Goal: Task Accomplishment & Management: Complete application form

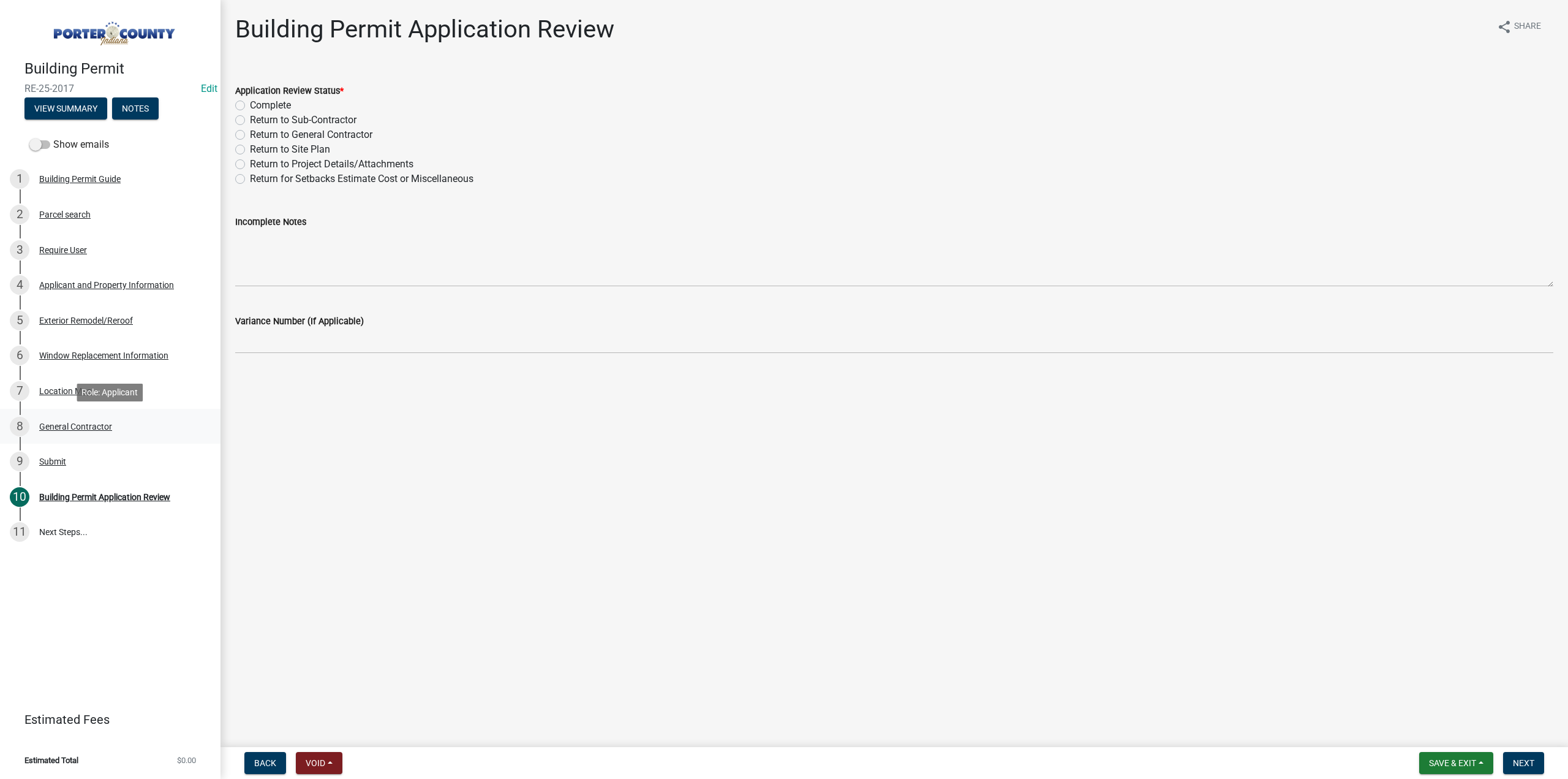
click at [56, 426] on div "General Contractor" at bounding box center [75, 427] width 73 height 9
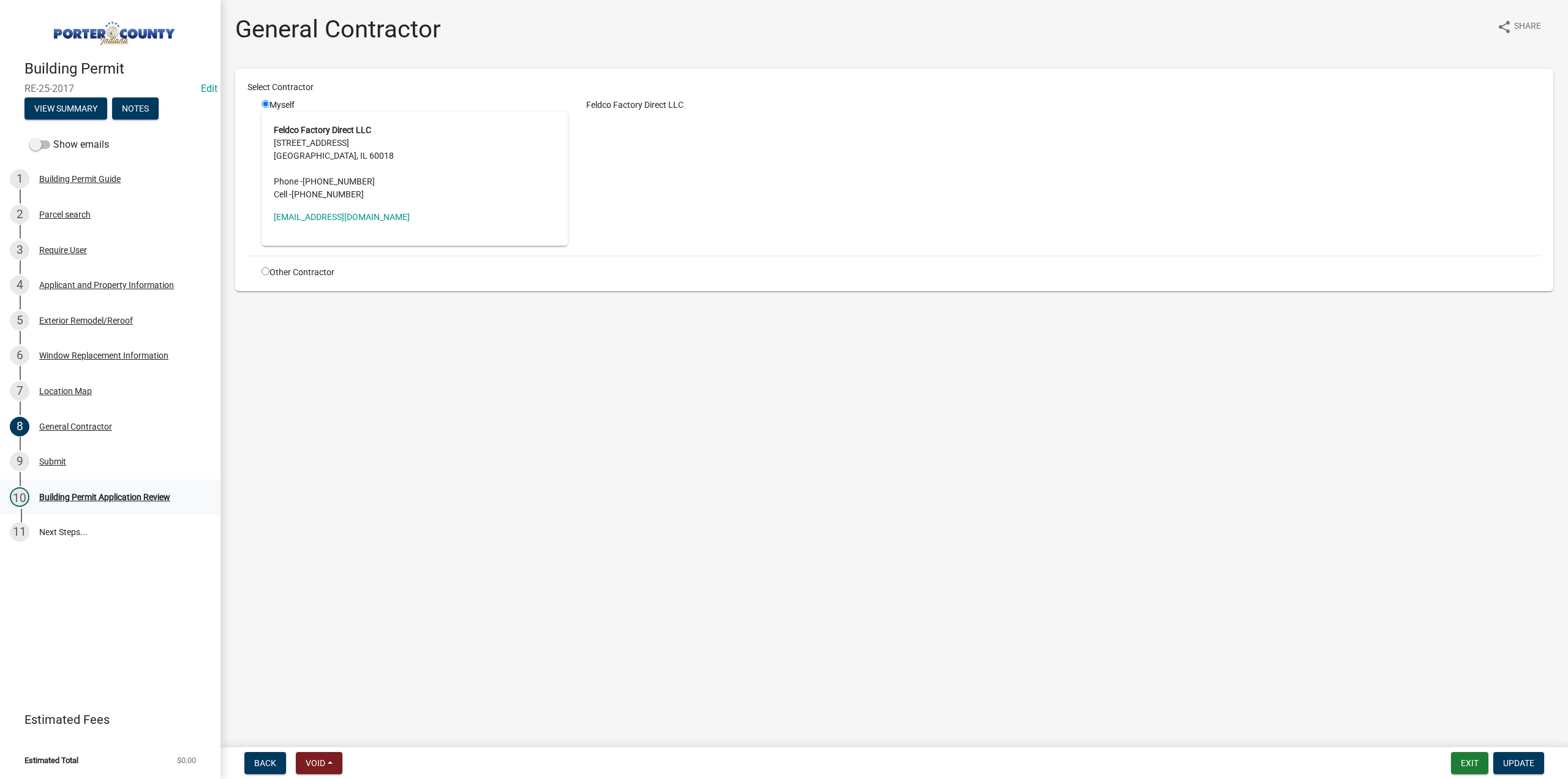
click at [86, 495] on div "Building Permit Application Review" at bounding box center [105, 497] width 131 height 9
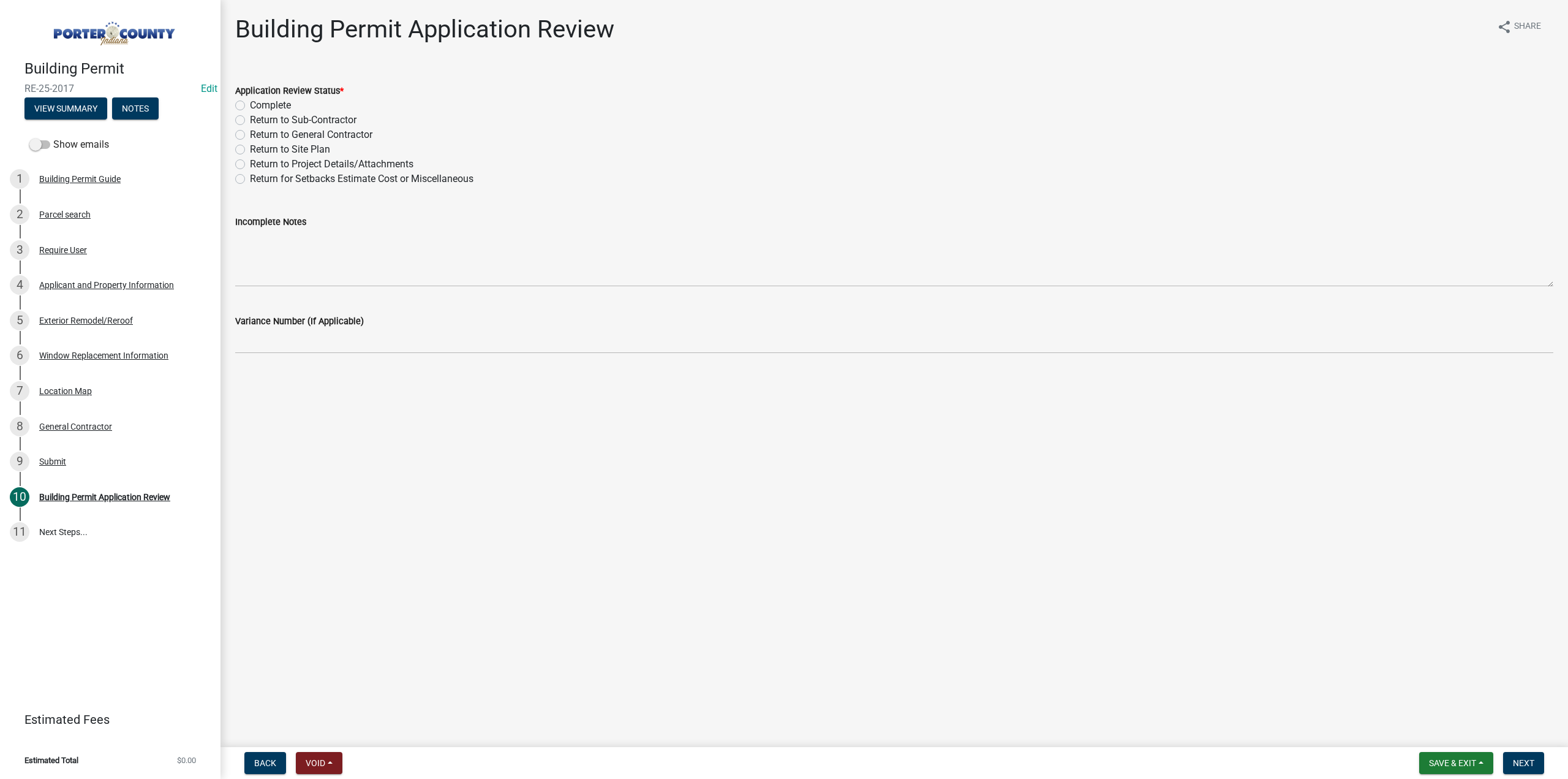
click at [250, 104] on label "Complete" at bounding box center [270, 105] width 41 height 15
click at [250, 104] on input "Complete" at bounding box center [253, 101] width 8 height 8
radio input "true"
click at [1527, 763] on span "Next" at bounding box center [1523, 762] width 22 height 10
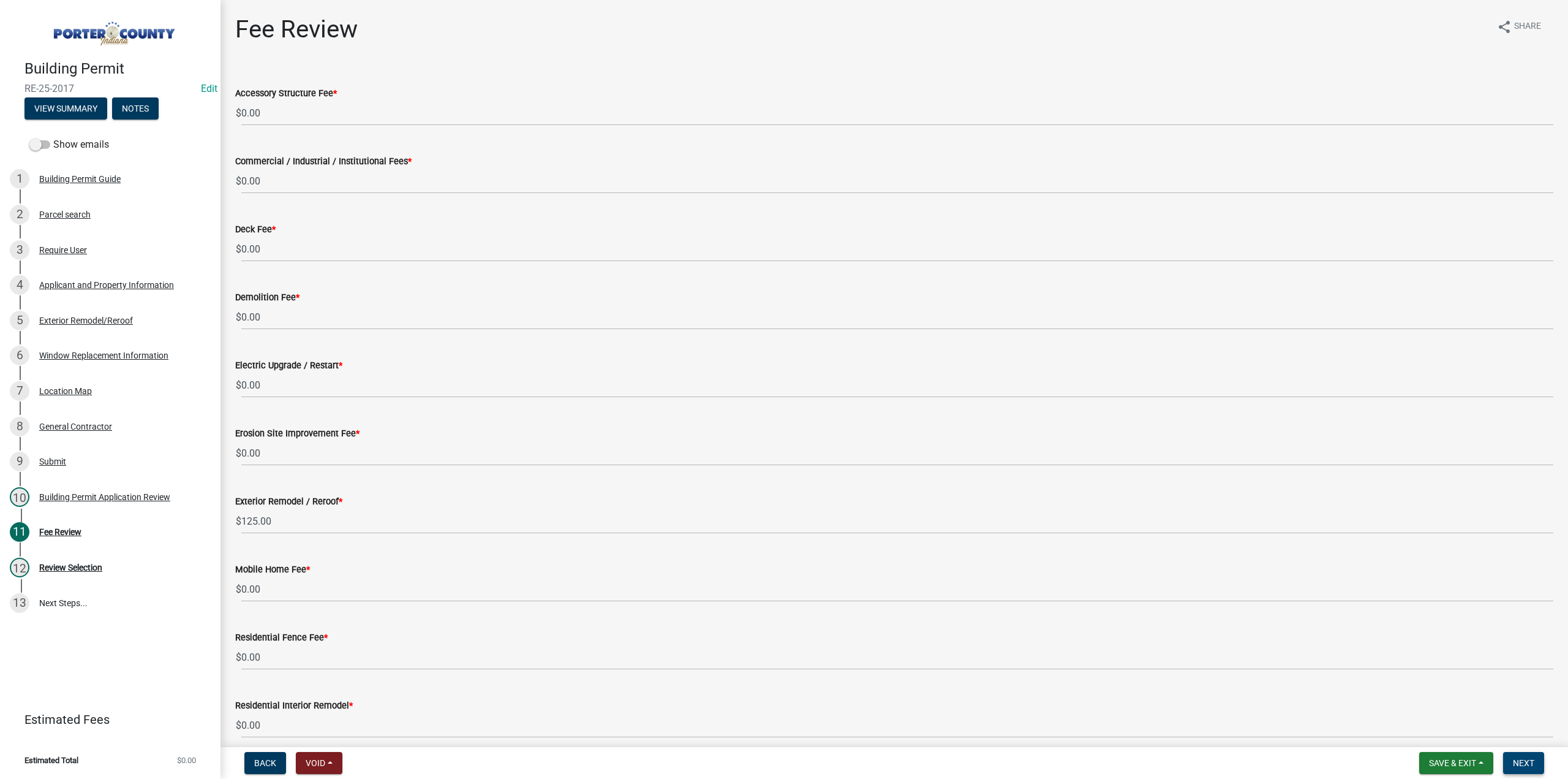
click at [1527, 759] on span "Next" at bounding box center [1523, 762] width 22 height 10
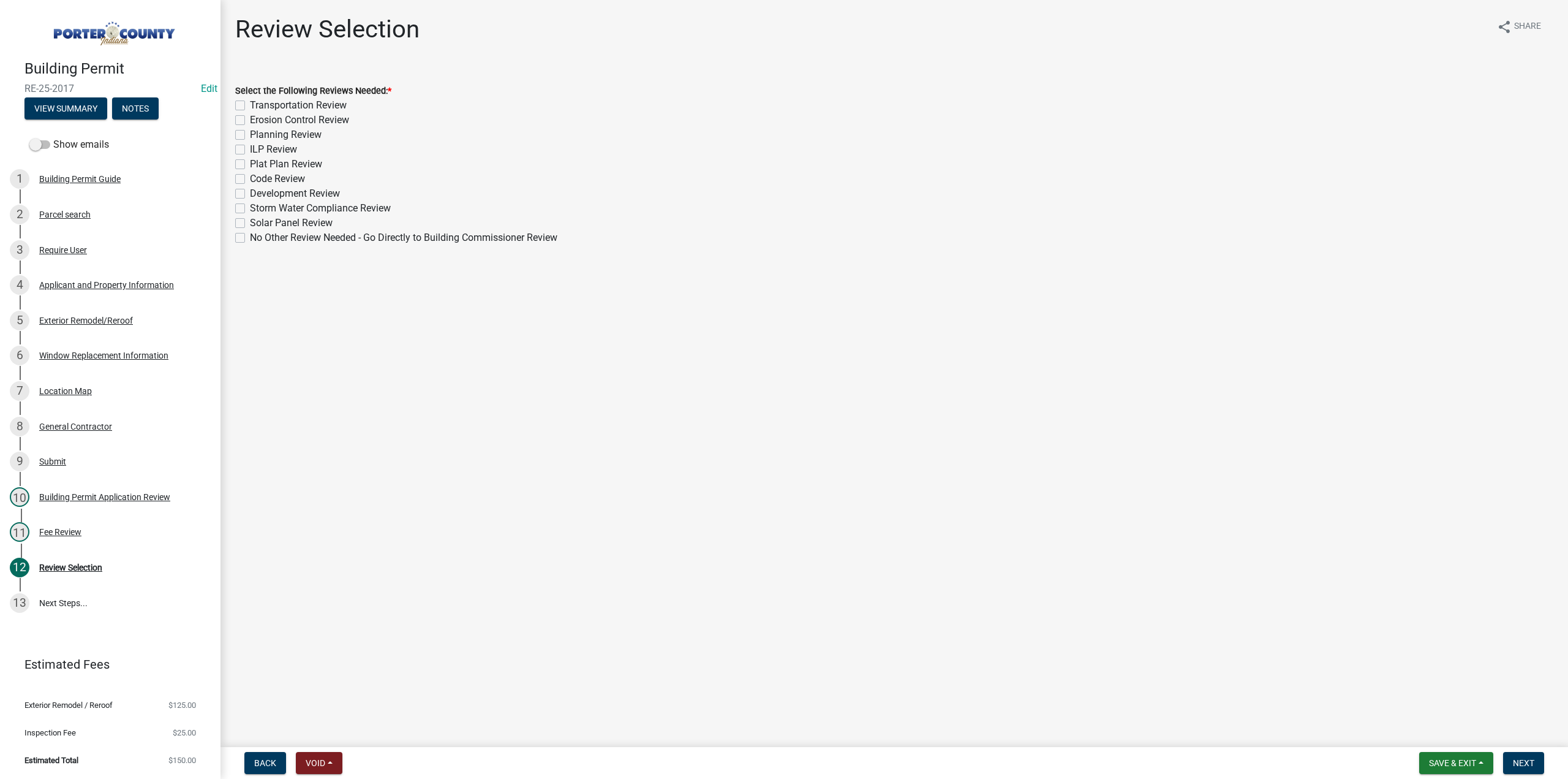
click at [250, 240] on label "No Other Review Needed - Go Directly to Building Commissioner Review" at bounding box center [404, 238] width 308 height 15
click at [250, 239] on input "No Other Review Needed - Go Directly to Building Commissioner Review" at bounding box center [253, 234] width 8 height 8
checkbox input "true"
checkbox input "false"
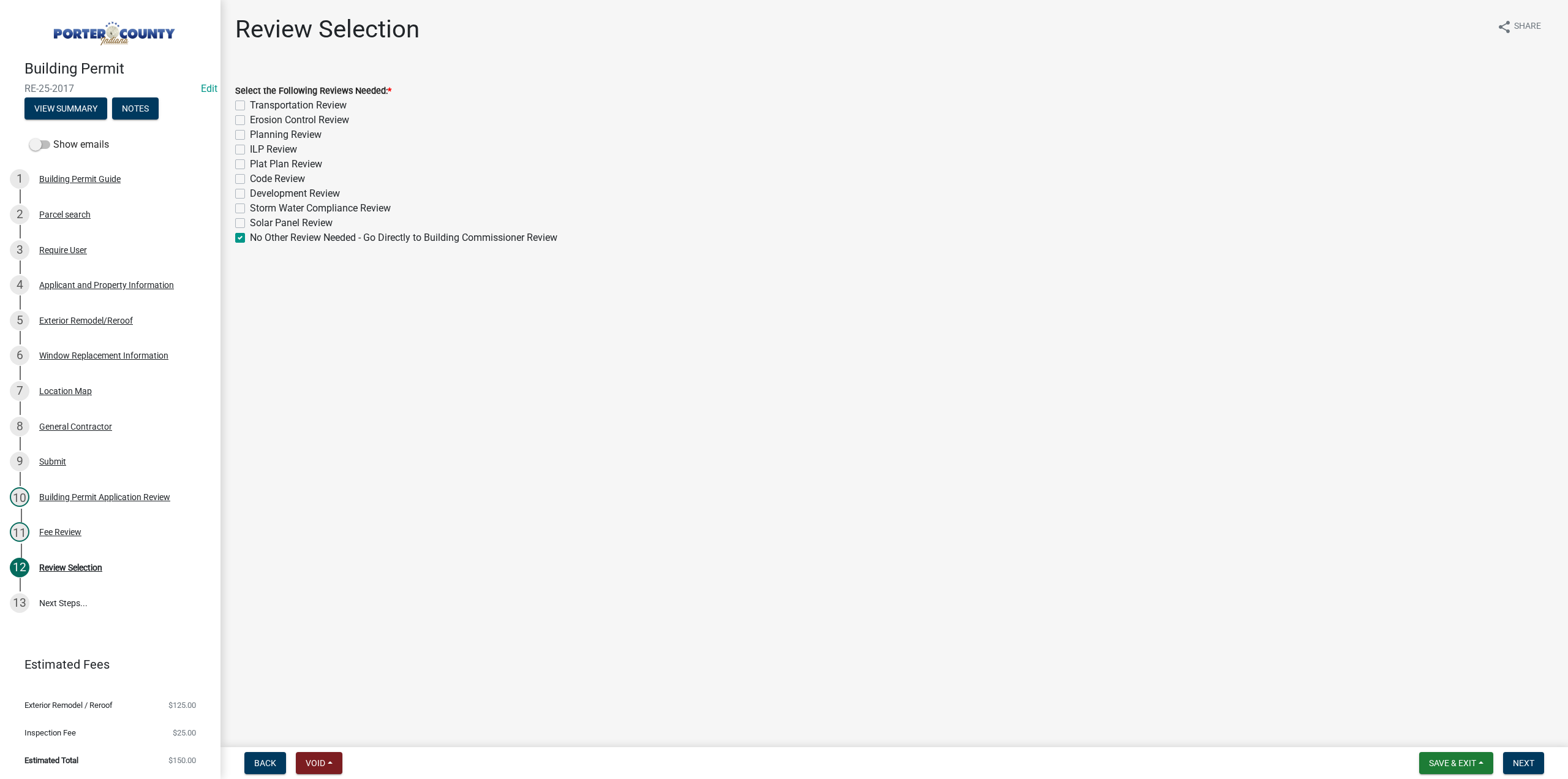
checkbox input "false"
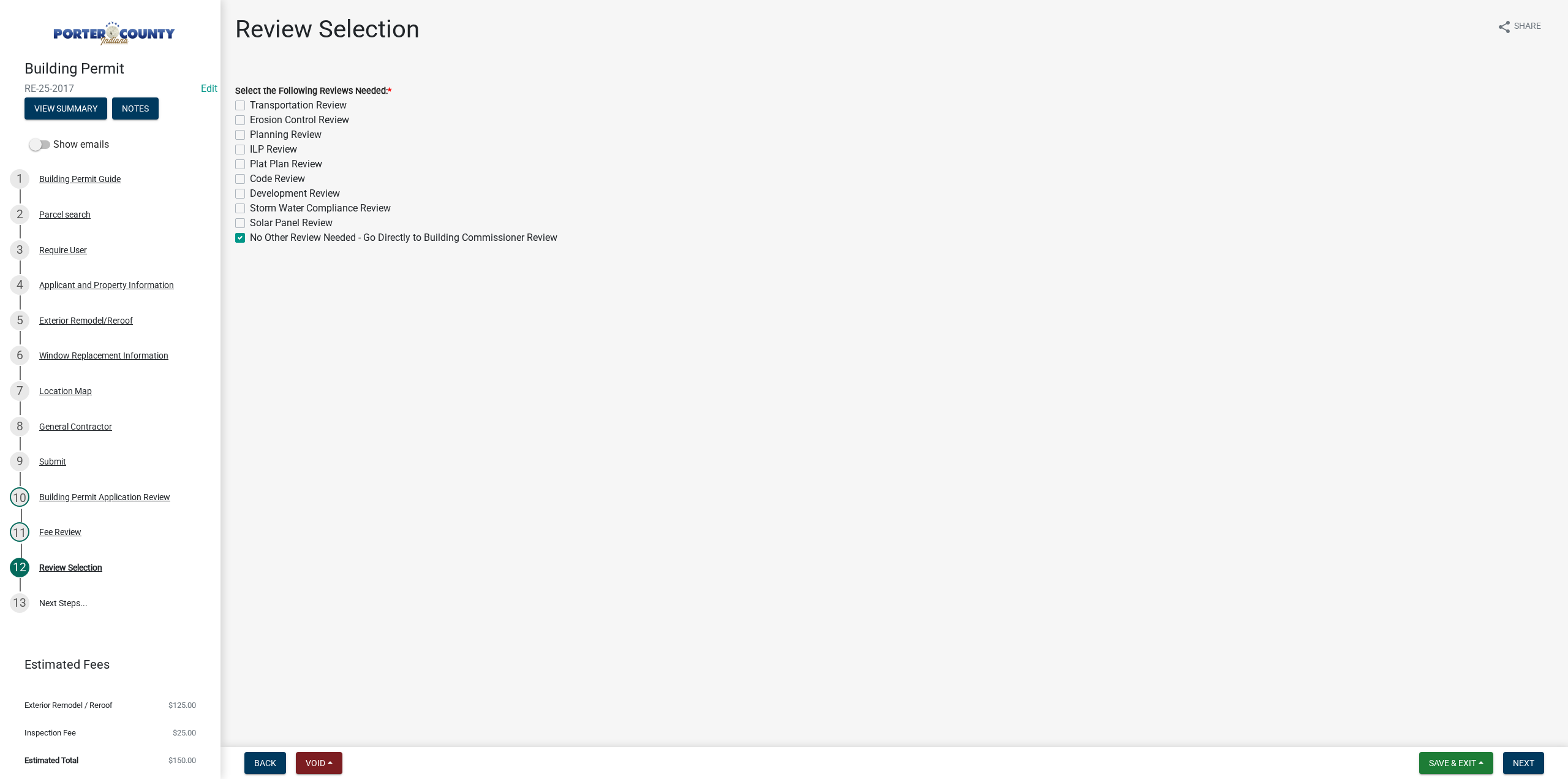
checkbox input "false"
checkbox input "true"
click at [1520, 765] on span "Next" at bounding box center [1523, 762] width 22 height 10
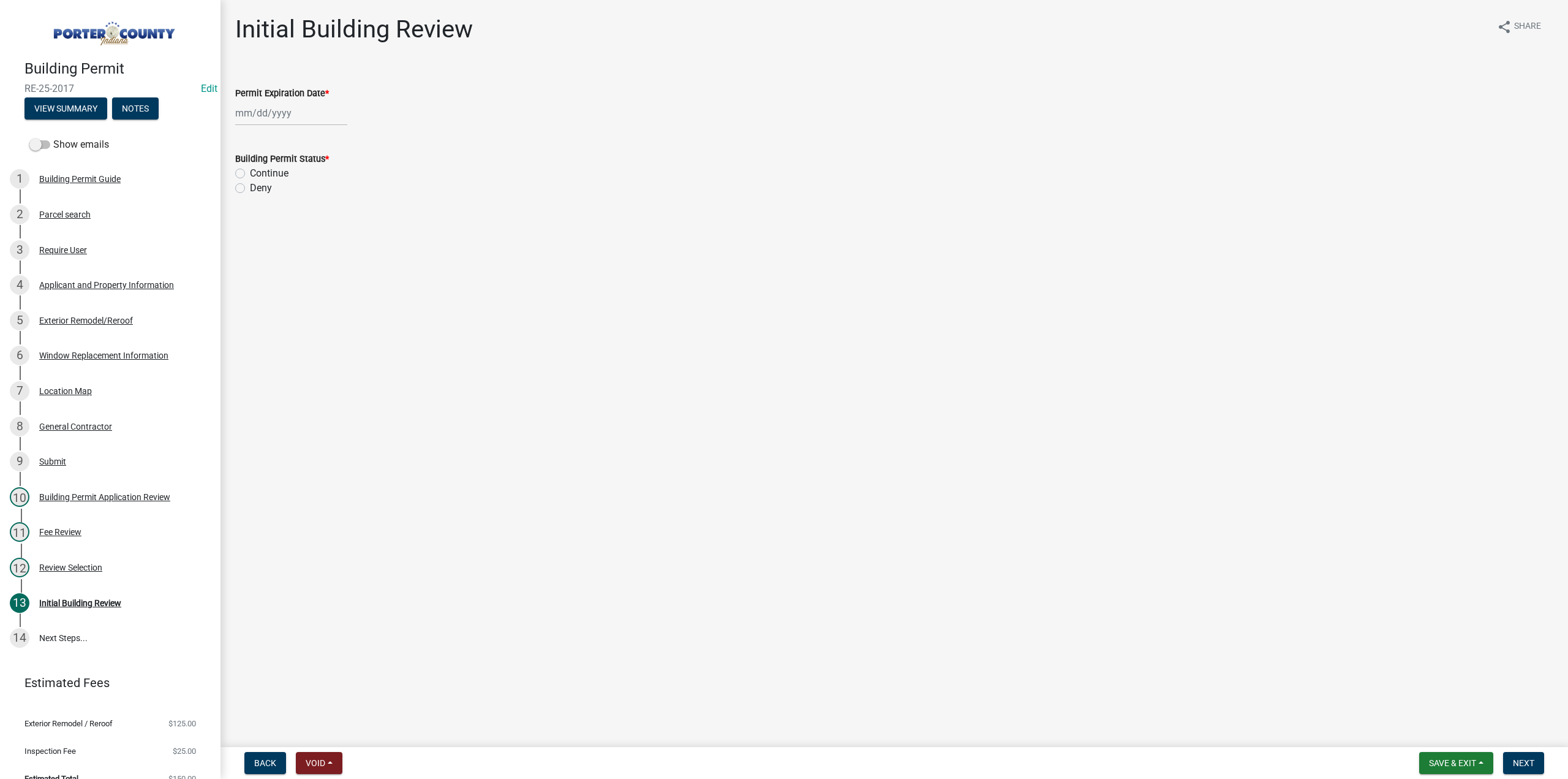
click at [262, 108] on div at bounding box center [291, 113] width 112 height 25
select select "10"
click at [316, 143] on select "1525 1526 1527 1528 1529 1530 1531 1532 1533 1534 1535 1536 1537 1538 1539 1540…" at bounding box center [331, 139] width 44 height 18
select select "2026"
click at [309, 130] on select "1525 1526 1527 1528 1529 1530 1531 1532 1533 1534 1535 1536 1537 1538 1539 1540…" at bounding box center [331, 139] width 44 height 18
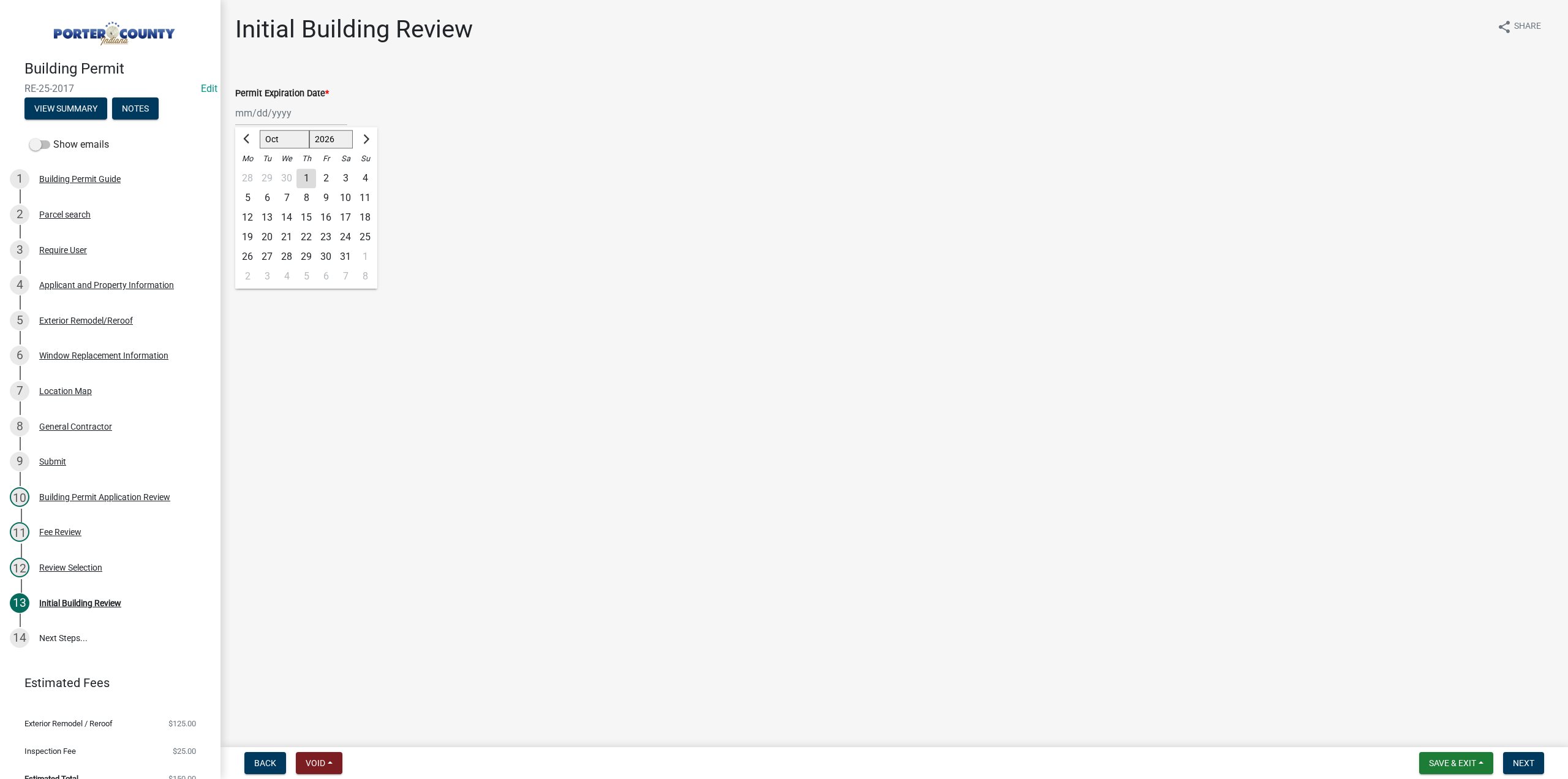
click at [305, 216] on div "15" at bounding box center [306, 218] width 19 height 19
type input "10/15/2026"
click at [250, 176] on label "Continue" at bounding box center [269, 173] width 38 height 15
click at [250, 174] on input "Continue" at bounding box center [253, 170] width 8 height 8
radio input "true"
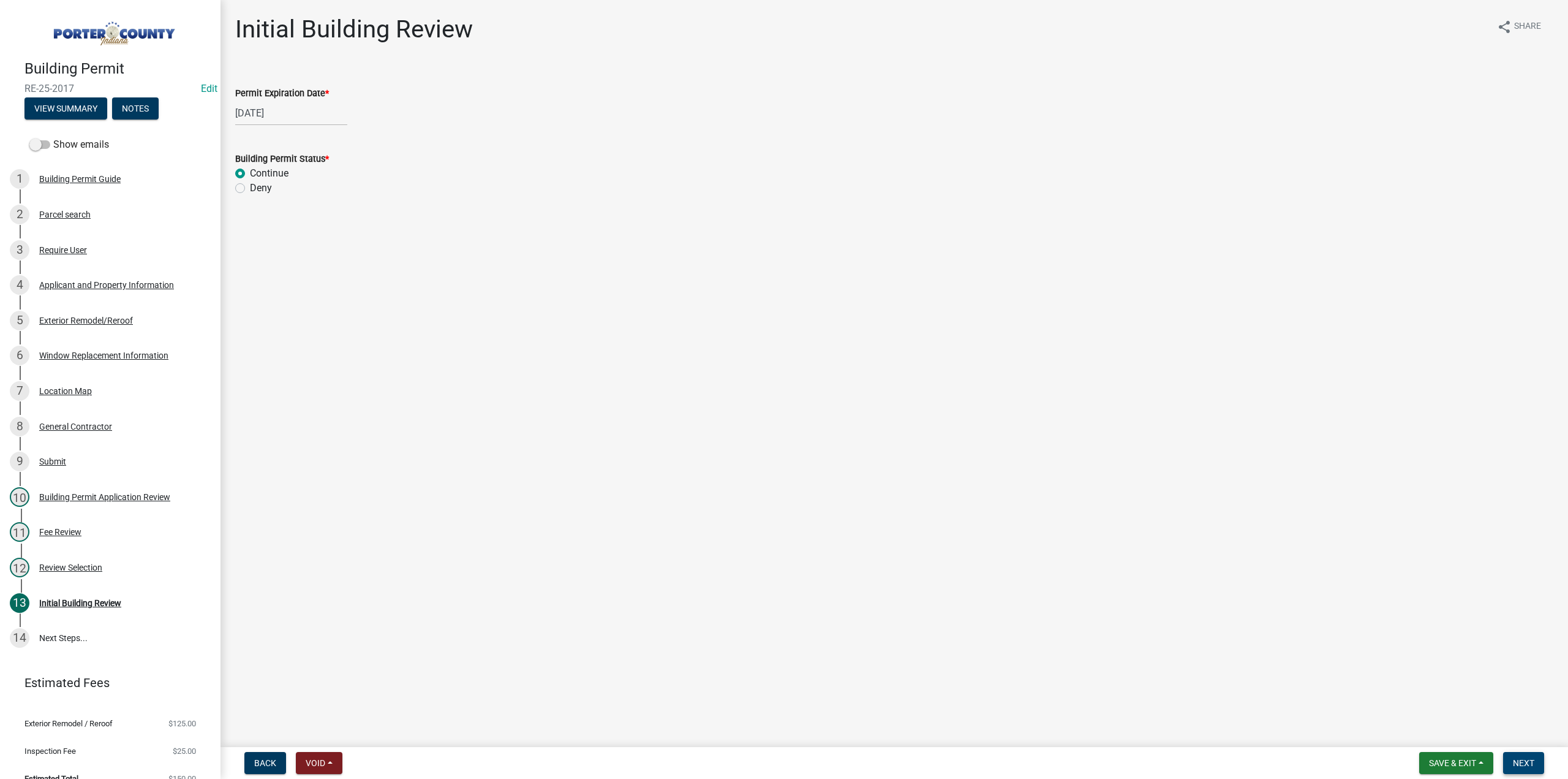
click at [1513, 765] on span "Next" at bounding box center [1523, 762] width 22 height 10
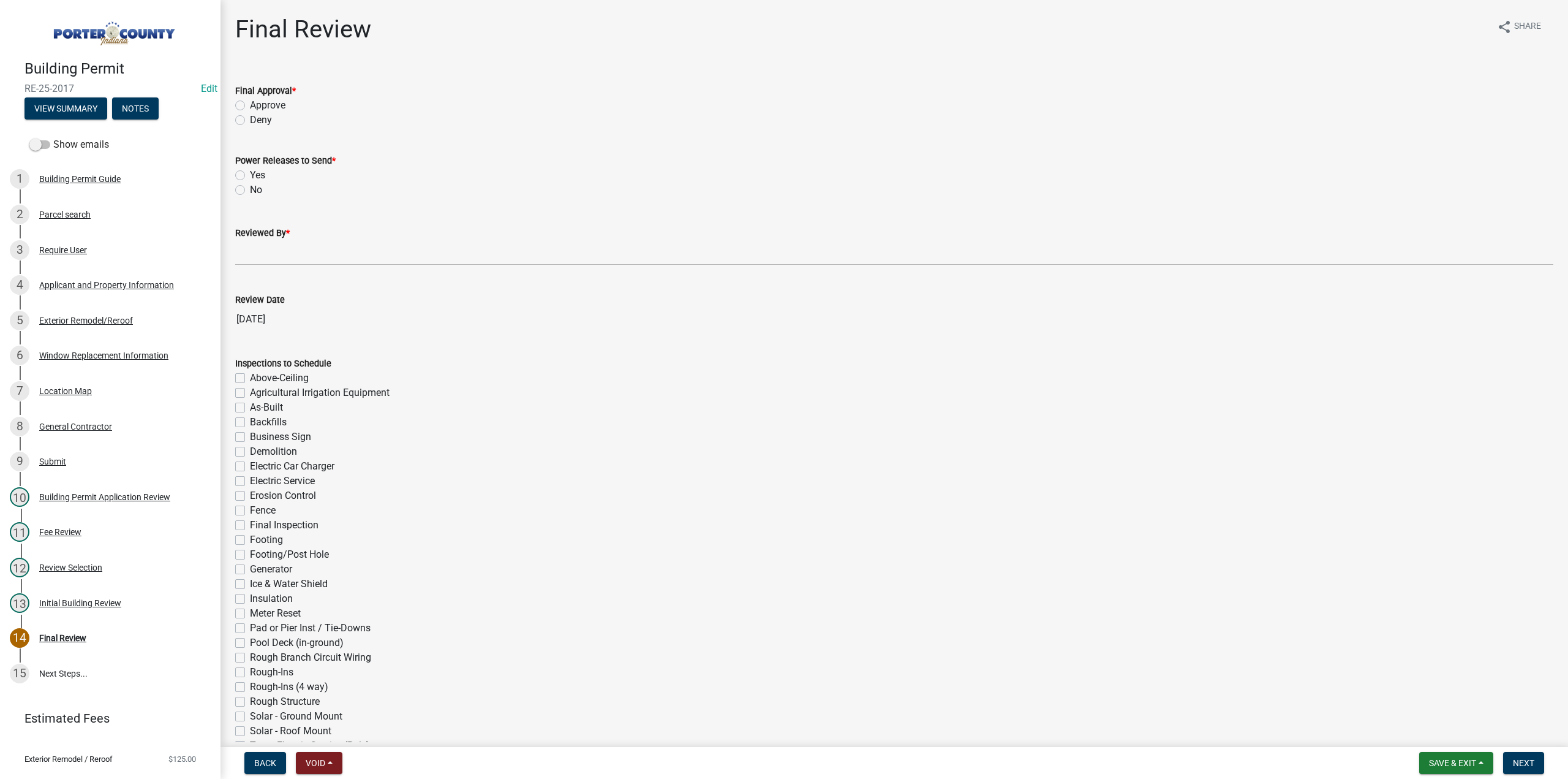
click at [250, 106] on label "Approve" at bounding box center [267, 105] width 36 height 15
click at [250, 106] on input "Approve" at bounding box center [253, 101] width 8 height 8
radio input "true"
click at [250, 191] on label "No" at bounding box center [256, 190] width 12 height 15
click at [250, 191] on input "No" at bounding box center [253, 186] width 8 height 8
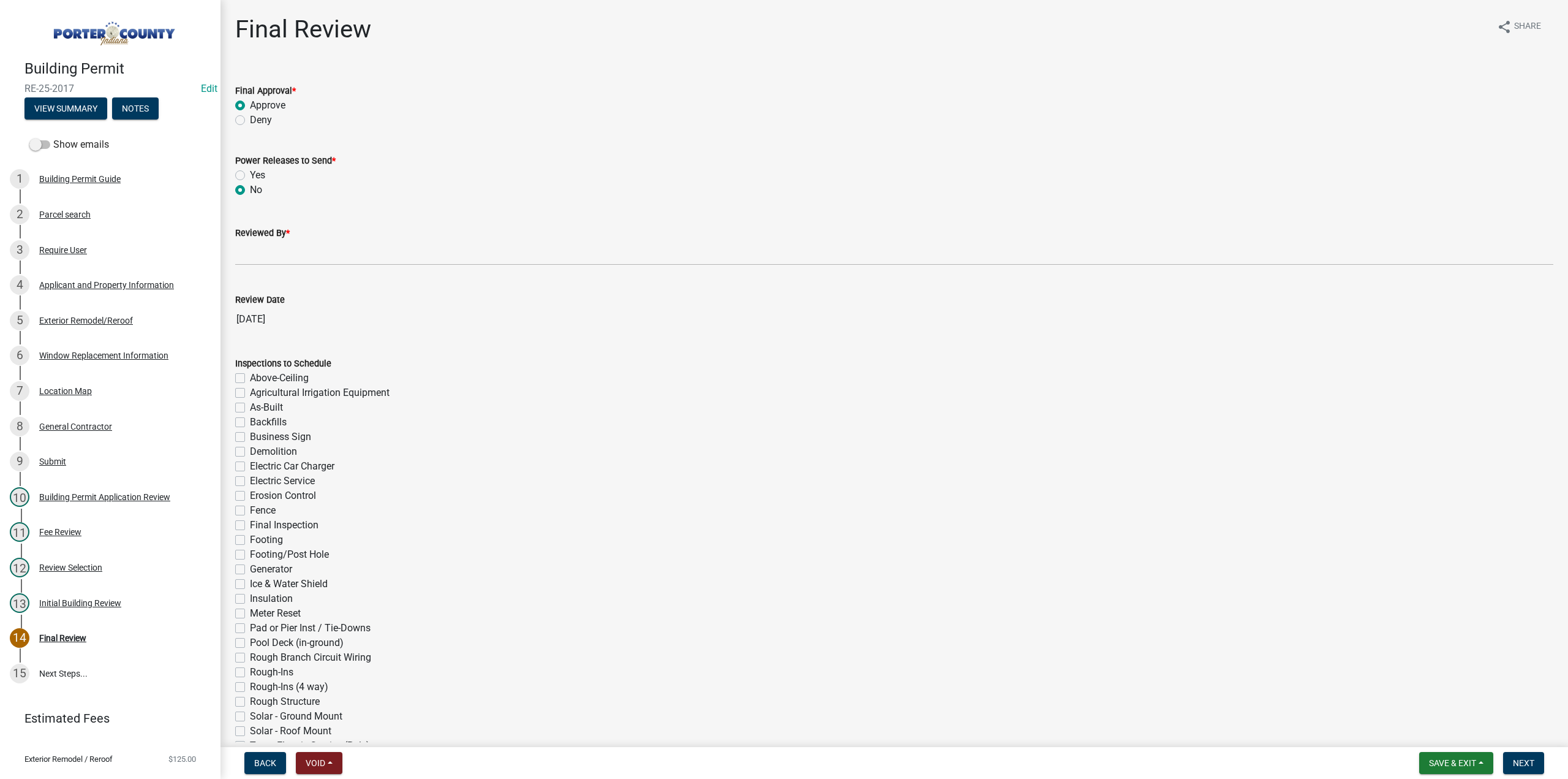
radio input "true"
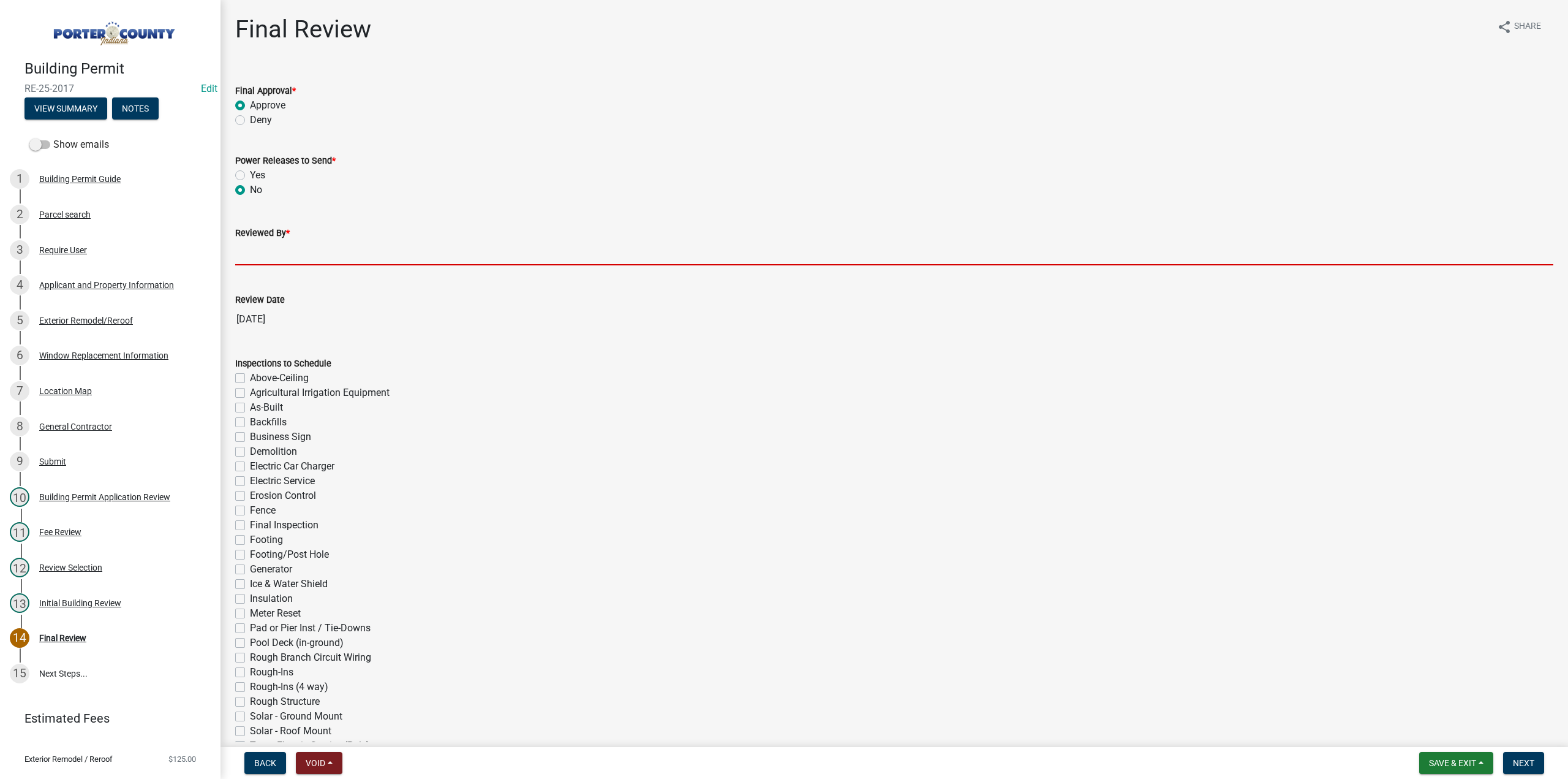
click at [256, 257] on input "Reviewed By *" at bounding box center [894, 253] width 1318 height 25
type input "TT"
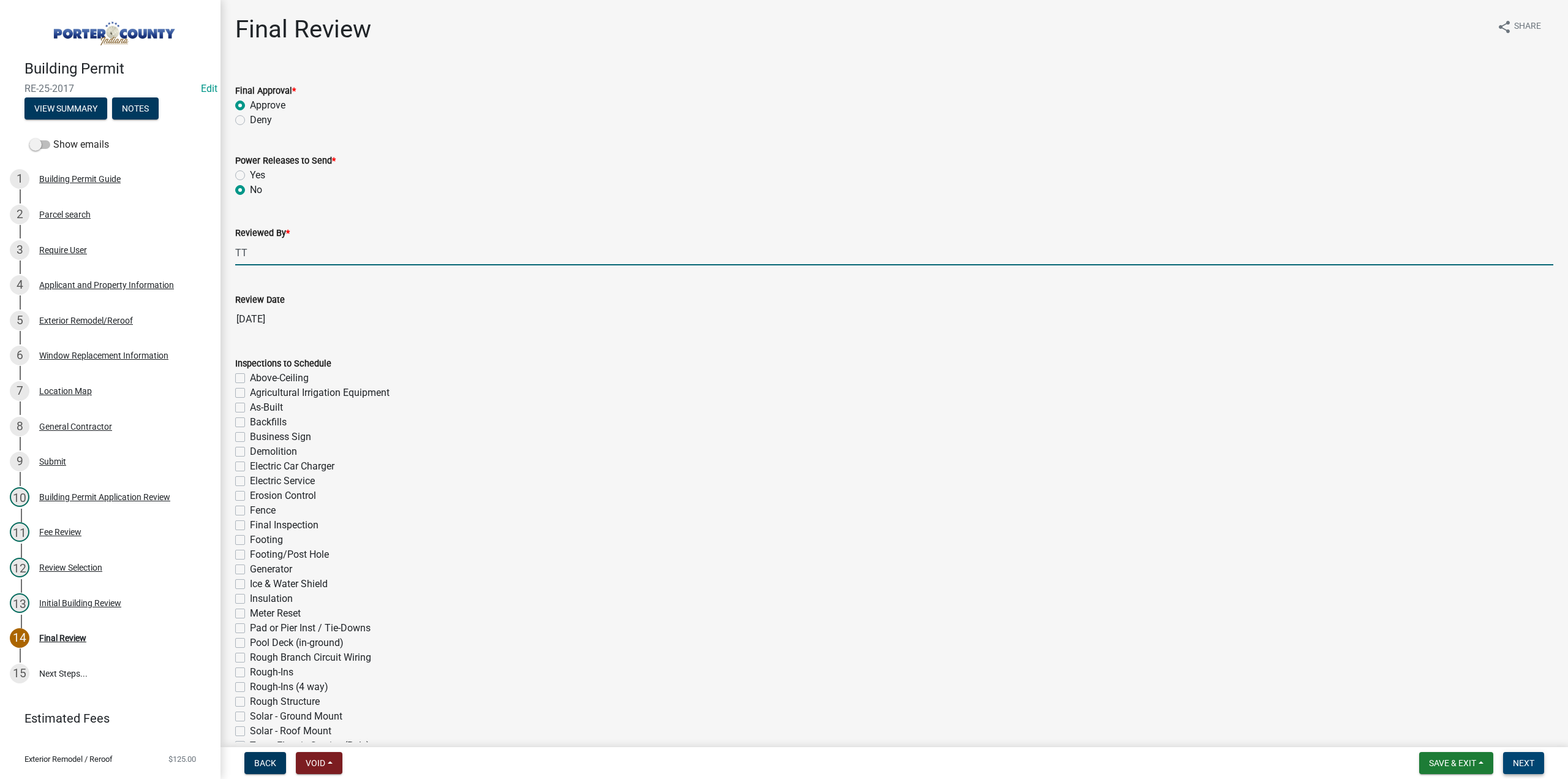
click at [1535, 763] on button "Next" at bounding box center [1523, 762] width 41 height 22
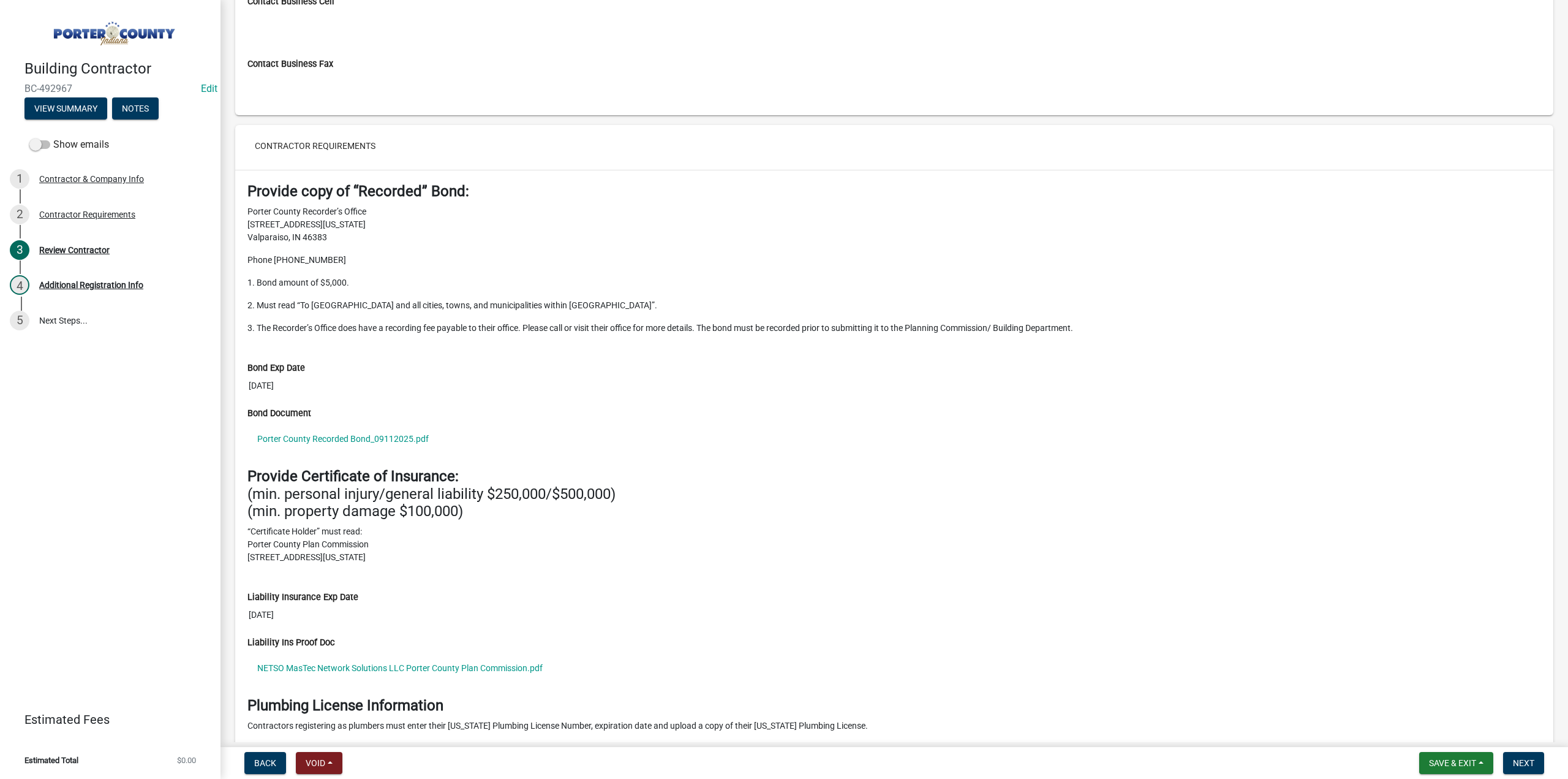
scroll to position [1041, 0]
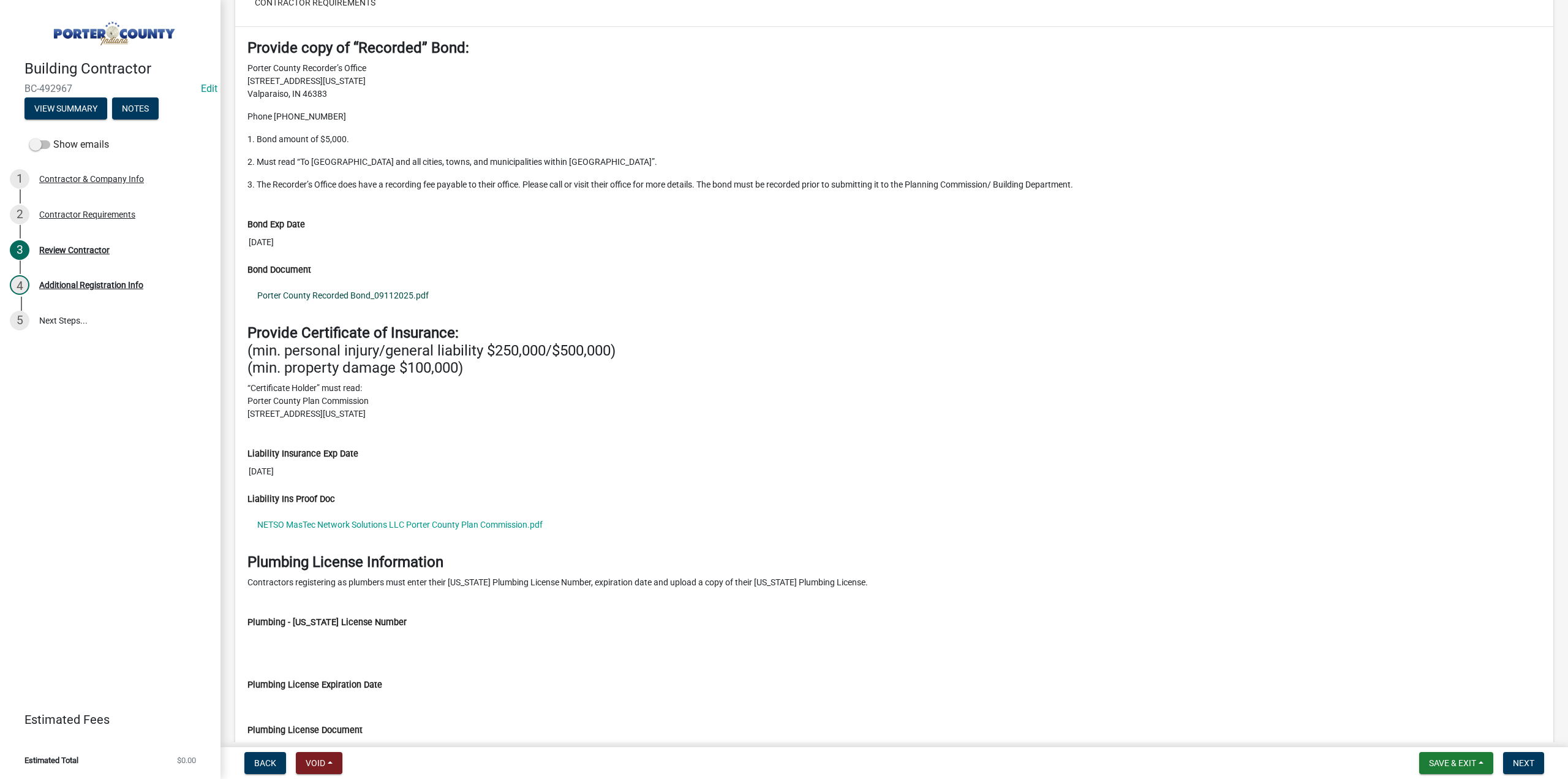
click at [357, 282] on link "Porter County Recorded Bond_09112025.pdf" at bounding box center [894, 296] width 1294 height 28
click at [427, 513] on link "NETSO MasTec Network Solutions LLC Porter County Plan Commission.pdf" at bounding box center [894, 525] width 1294 height 28
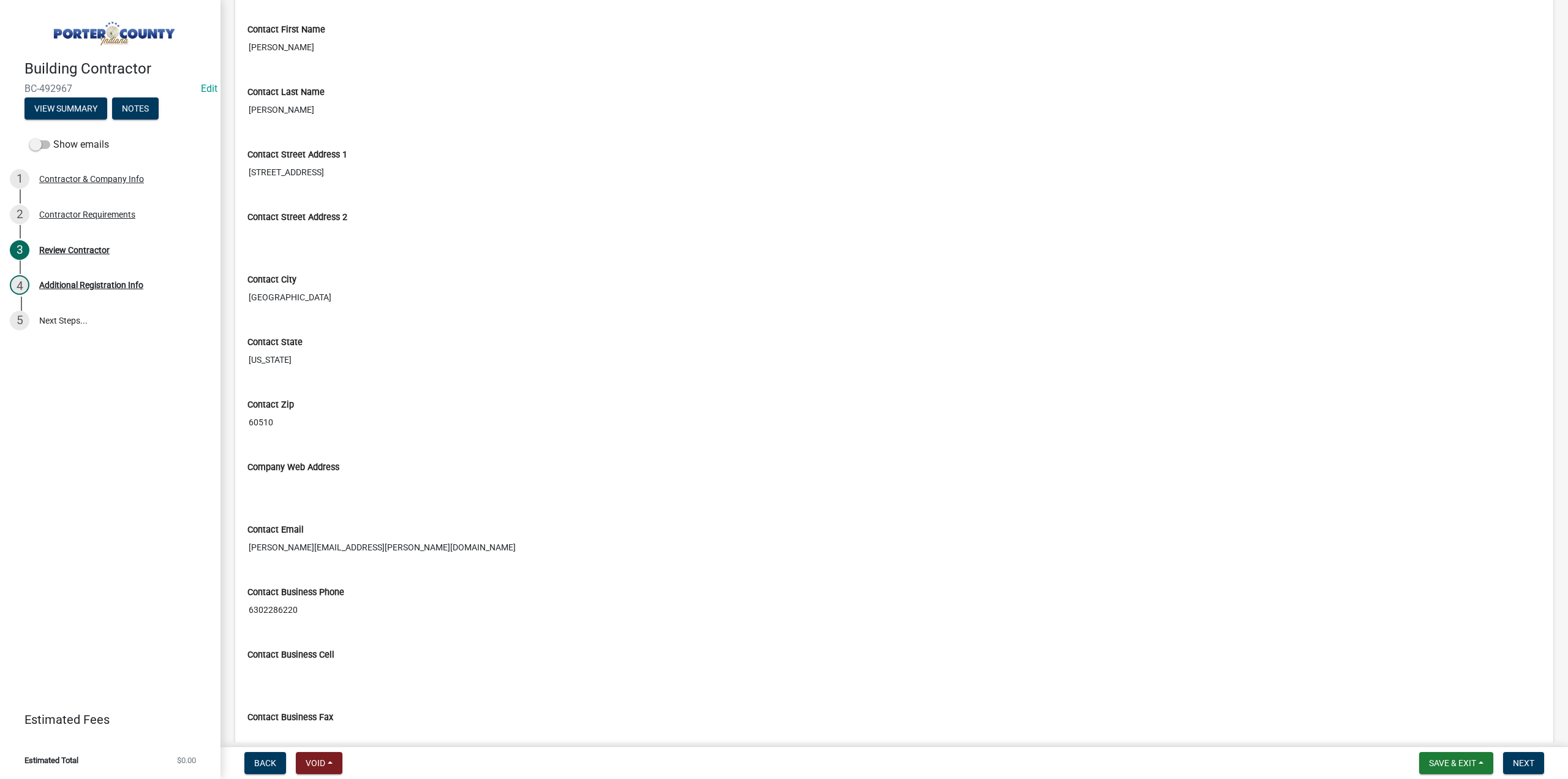
scroll to position [0, 0]
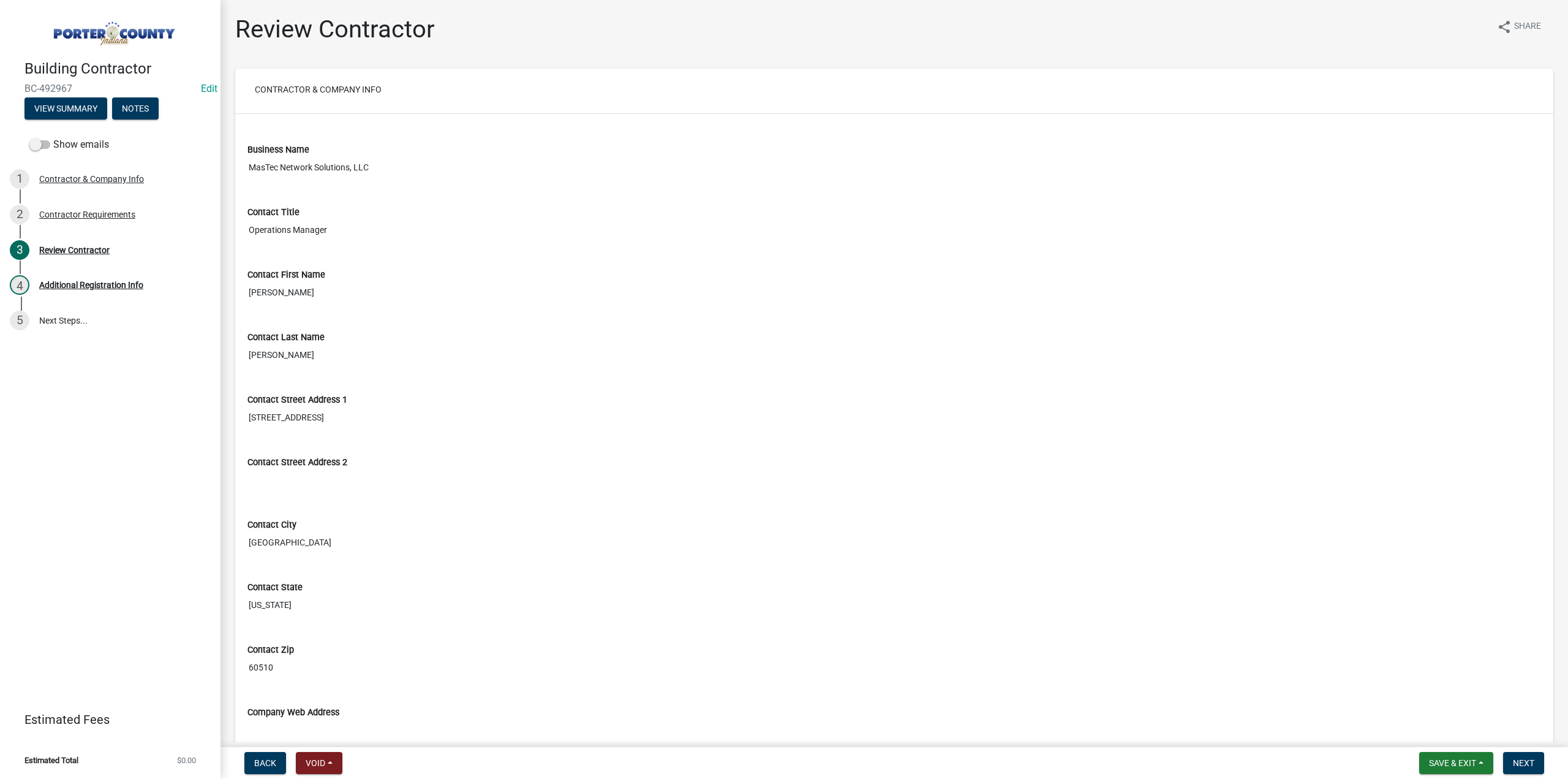
drag, startPoint x: 386, startPoint y: 167, endPoint x: 244, endPoint y: 156, distance: 142.4
click at [244, 156] on div "Business Name MasTec Network Solutions, LLC" at bounding box center [894, 156] width 1312 height 62
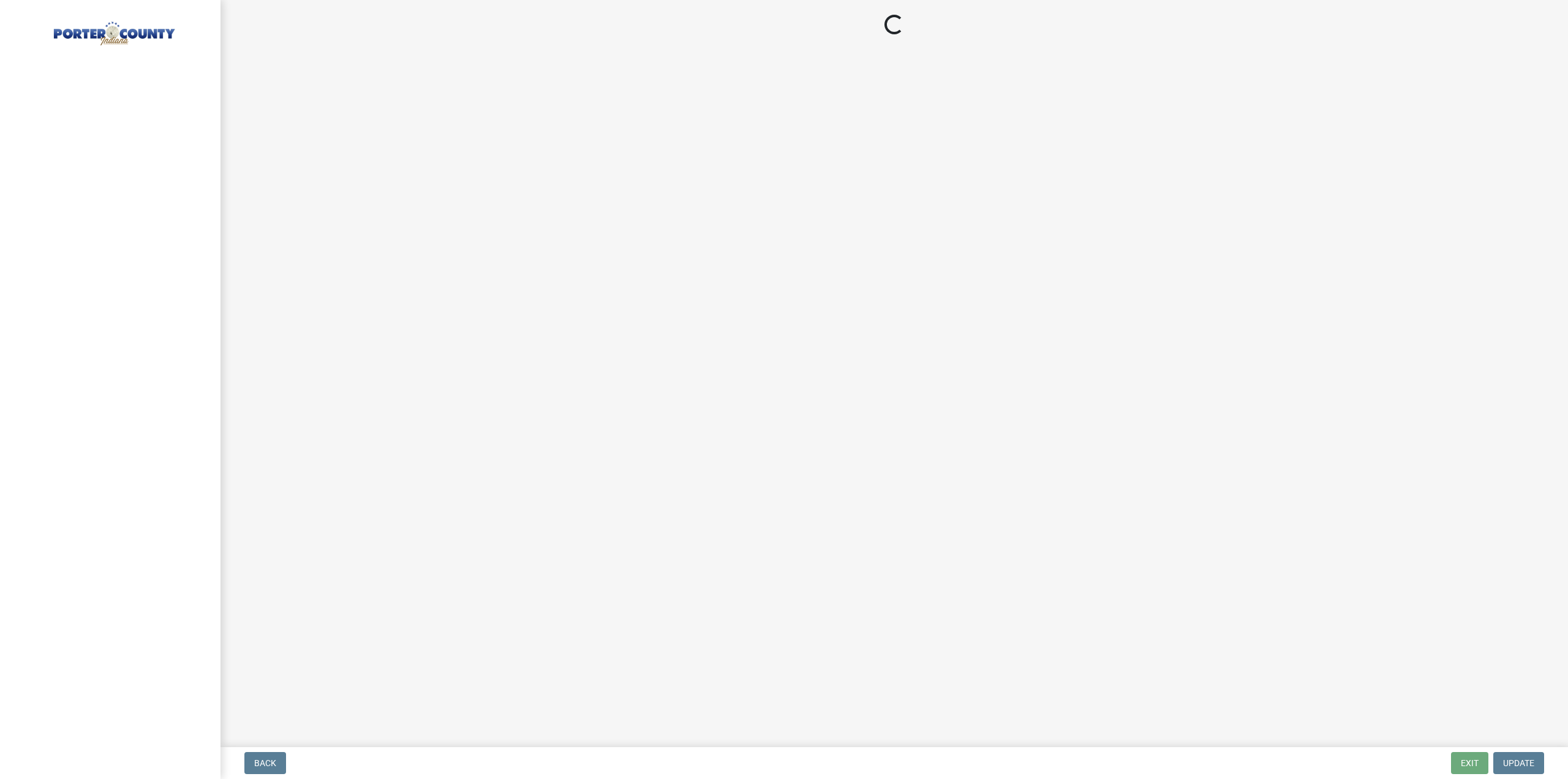
select select "3: 3"
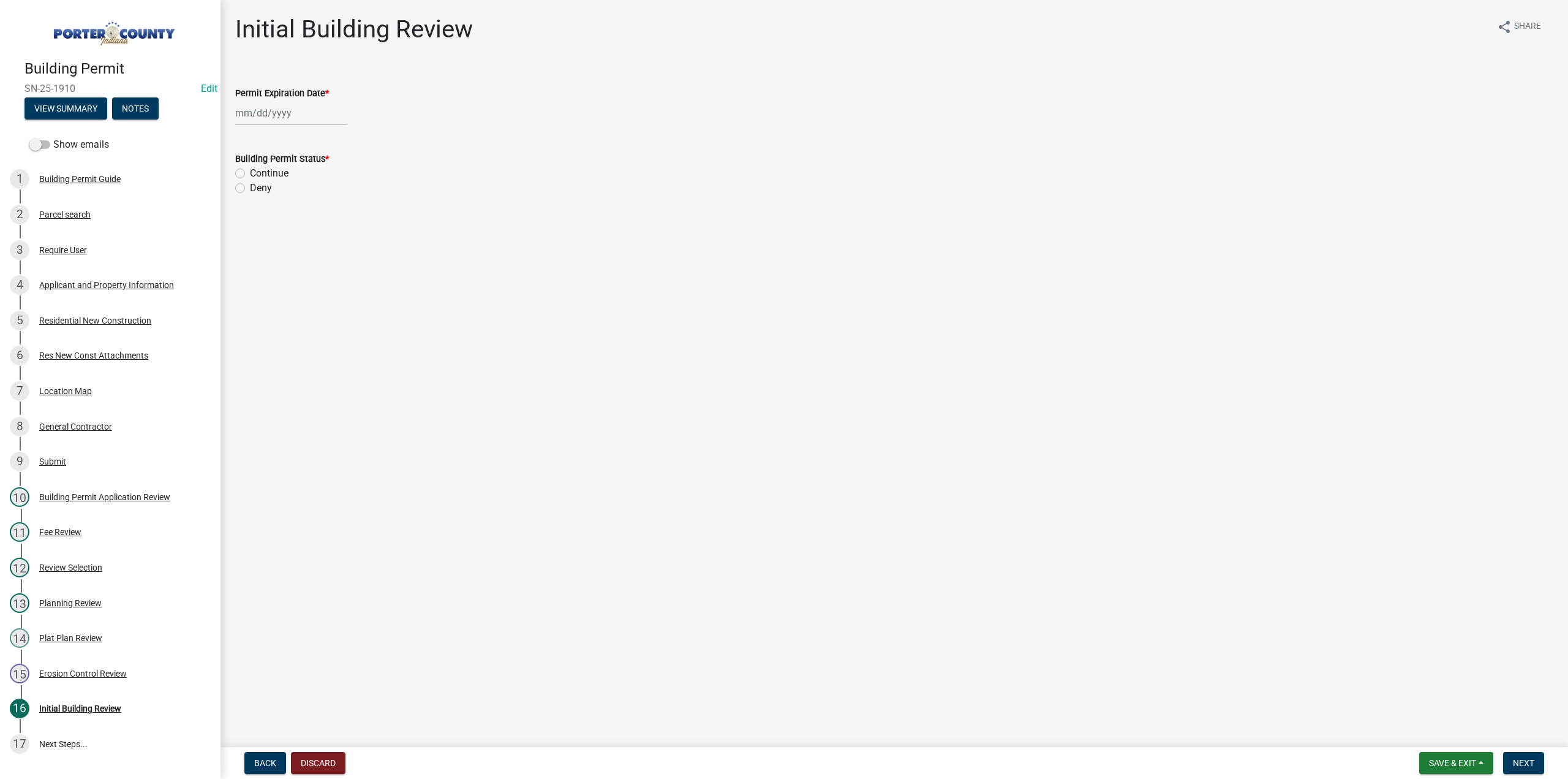
select select "10"
click at [248, 115] on div "[PERSON_NAME] Feb Mar Apr [PERSON_NAME][DATE] Oct Nov [DATE] 1526 1527 1528 152…" at bounding box center [291, 113] width 112 height 25
click at [323, 131] on select "1525 1526 1527 1528 1529 1530 1531 1532 1533 1534 1535 1536 1537 1538 1539 1540…" at bounding box center [331, 139] width 44 height 18
select select "2027"
click at [309, 130] on select "1525 1526 1527 1528 1529 1530 1531 1532 1533 1534 1535 1536 1537 1538 1539 1540…" at bounding box center [331, 139] width 44 height 18
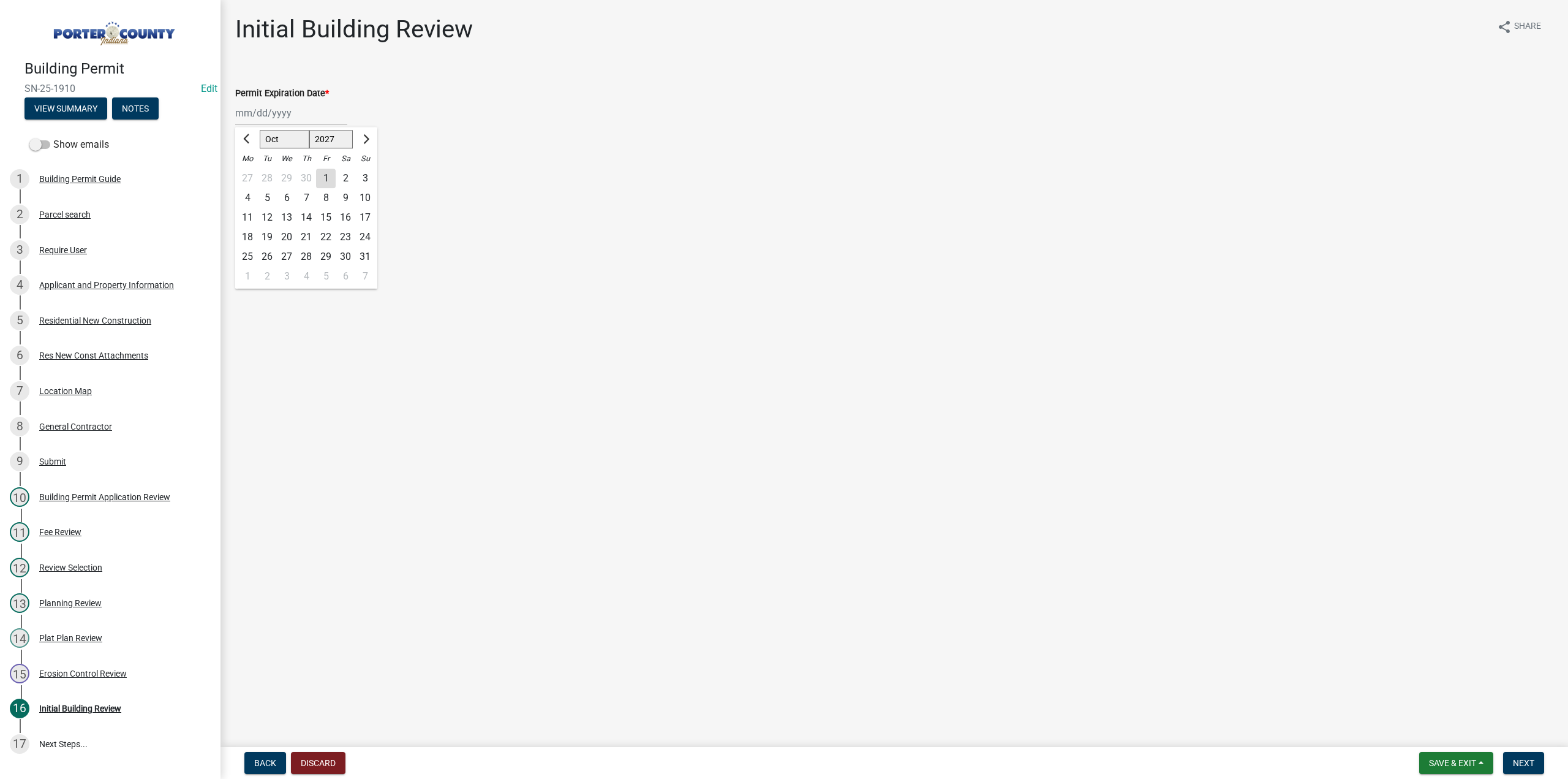
click at [328, 214] on div "15" at bounding box center [326, 218] width 19 height 19
type input "10/15/2027"
click at [250, 175] on label "Continue" at bounding box center [269, 173] width 38 height 15
click at [250, 174] on input "Continue" at bounding box center [253, 170] width 8 height 8
radio input "true"
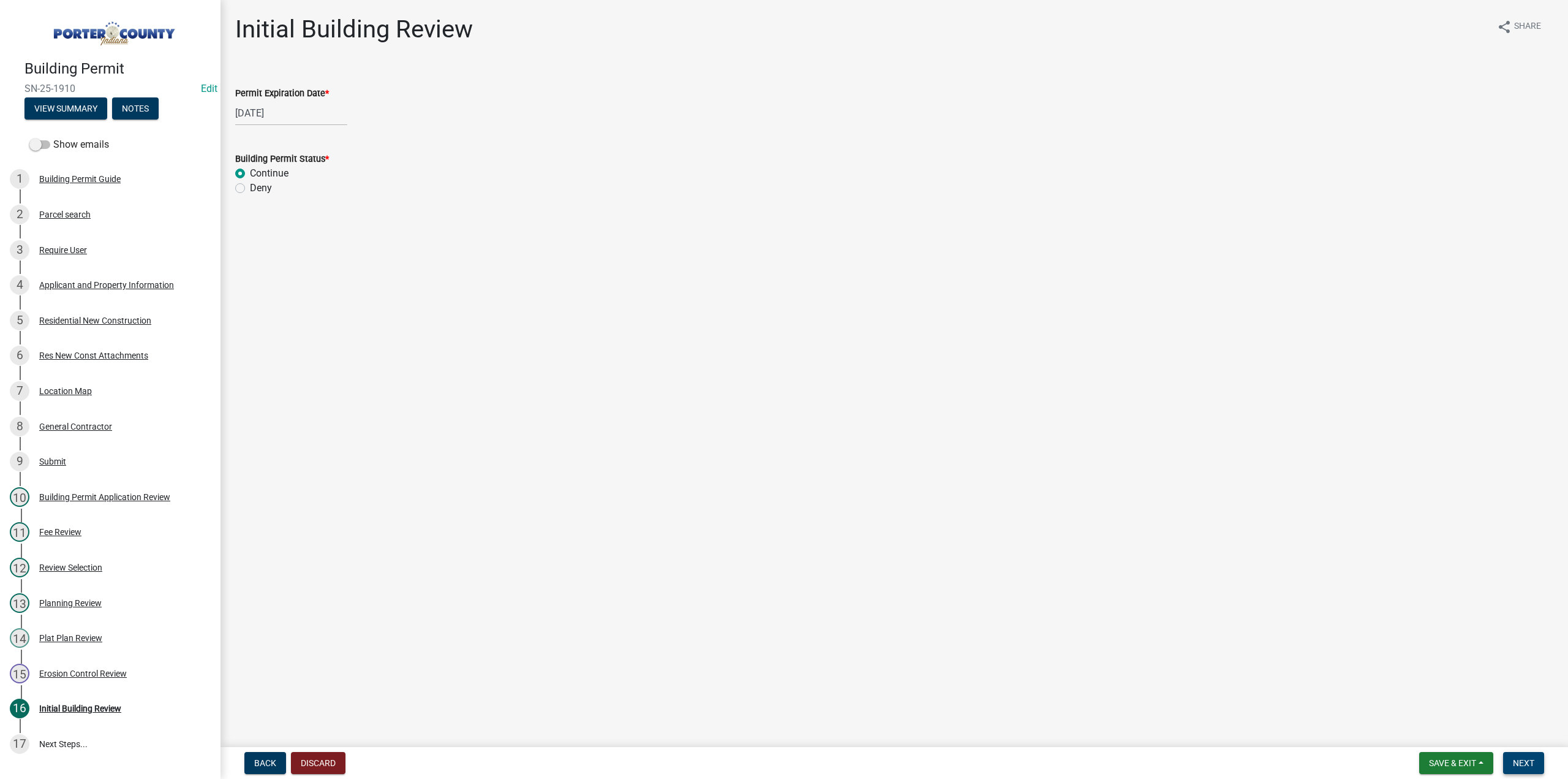
click at [1524, 770] on button "Next" at bounding box center [1523, 762] width 41 height 22
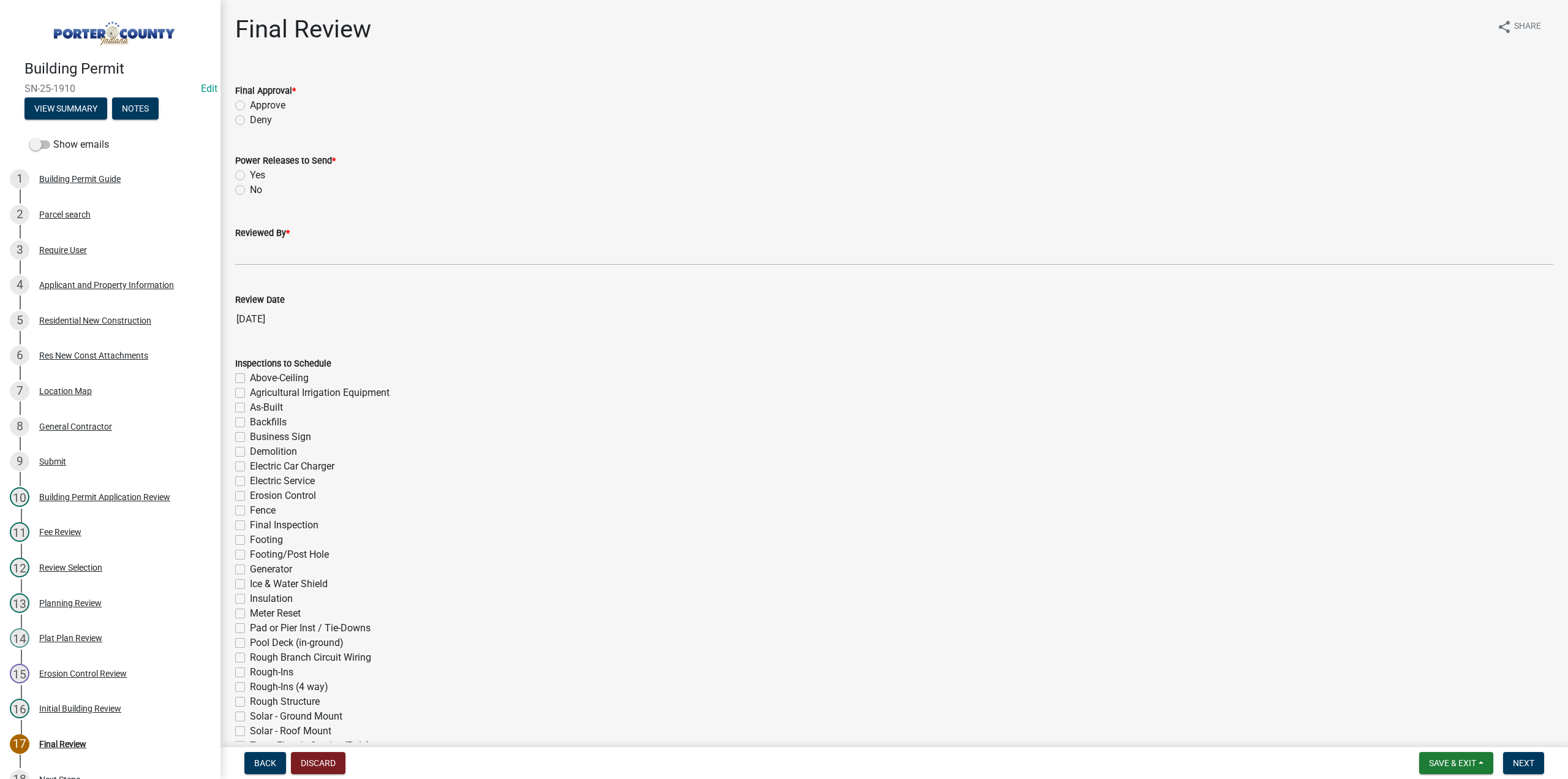
click at [250, 106] on label "Approve" at bounding box center [267, 105] width 36 height 15
click at [250, 106] on input "Approve" at bounding box center [253, 101] width 8 height 8
radio input "true"
click at [250, 190] on label "No" at bounding box center [256, 190] width 12 height 15
click at [250, 190] on input "No" at bounding box center [253, 186] width 8 height 8
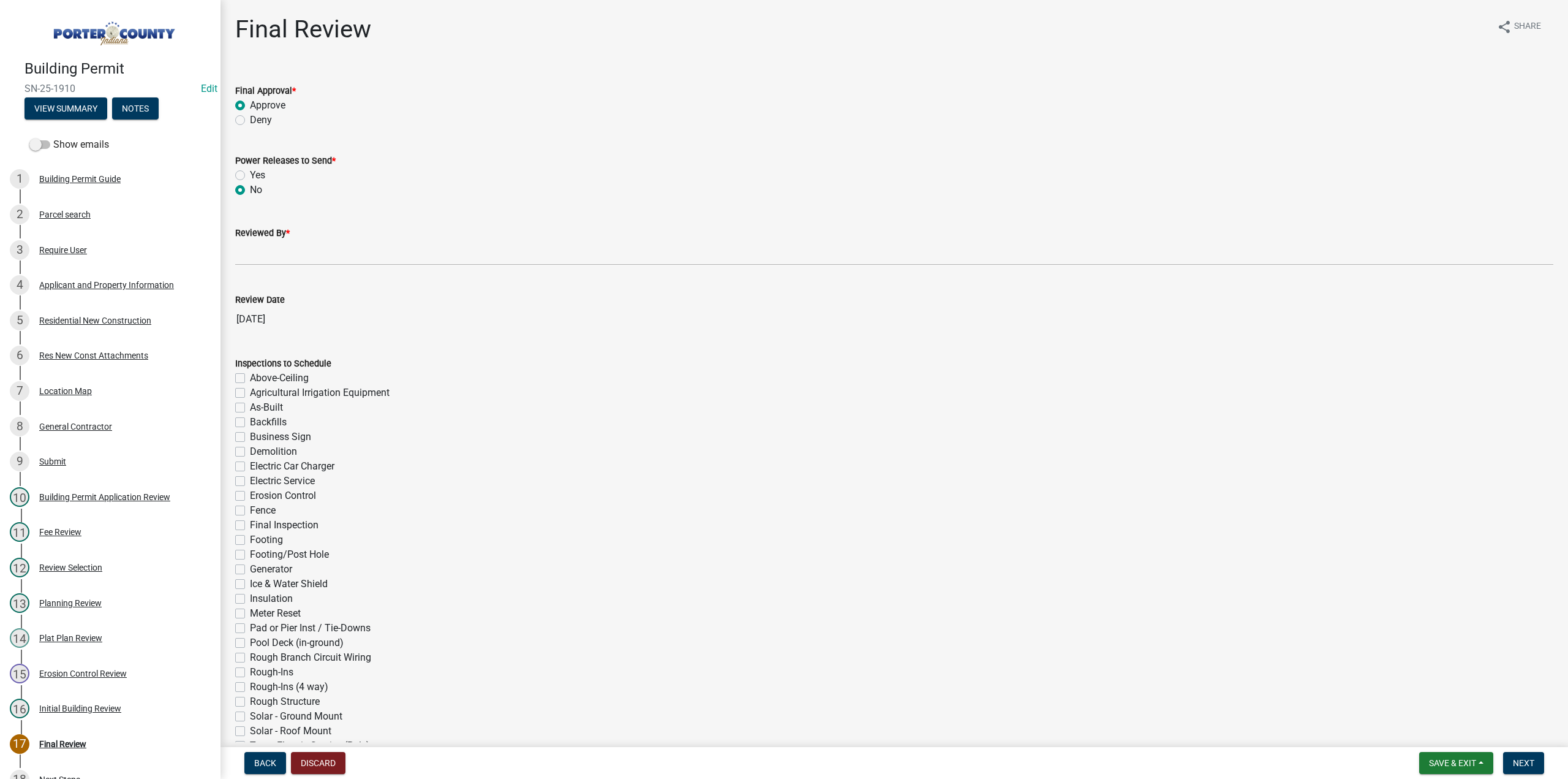
radio input "true"
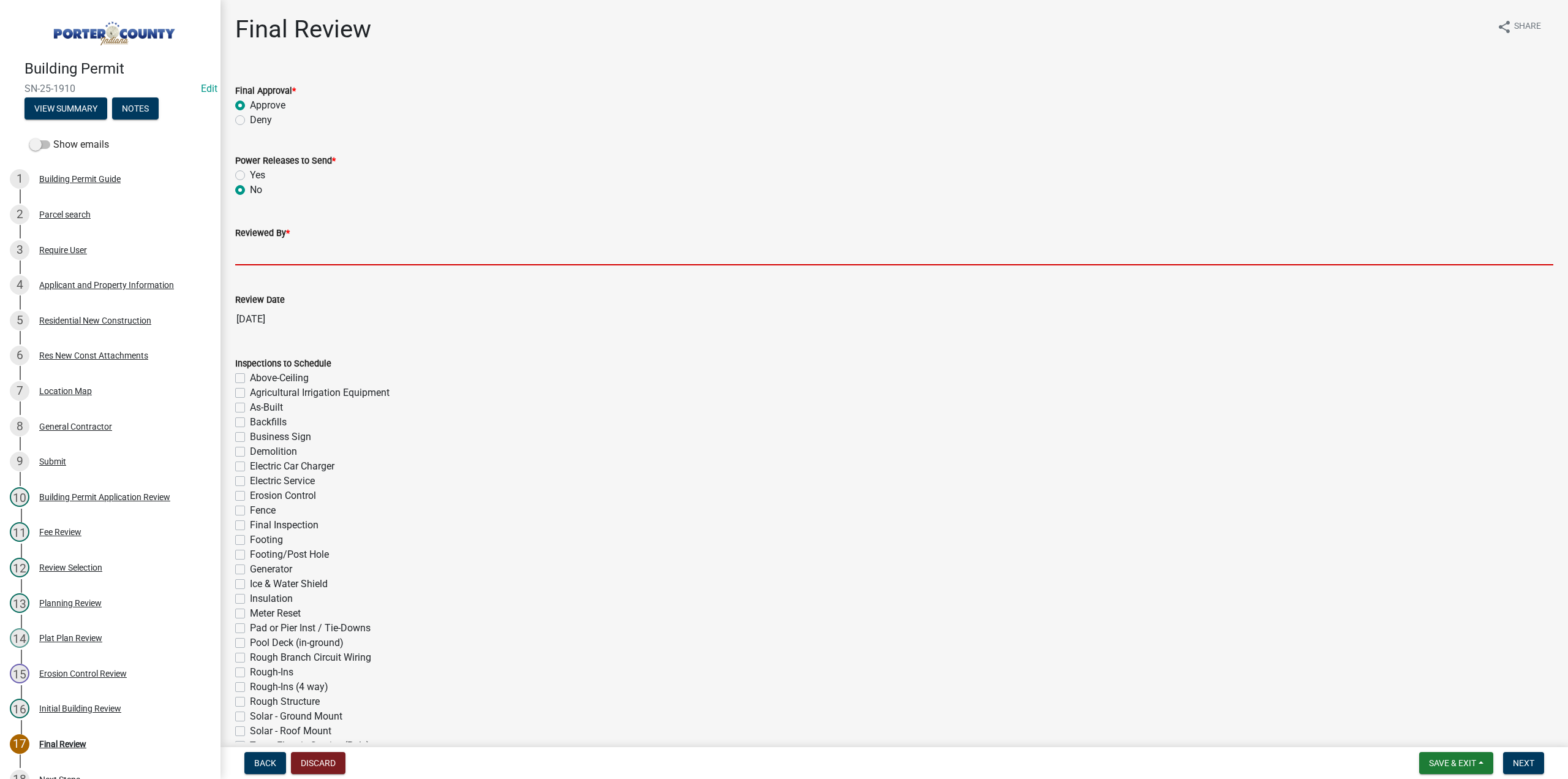
click at [293, 254] on input "Reviewed By *" at bounding box center [894, 253] width 1318 height 25
type input "TT"
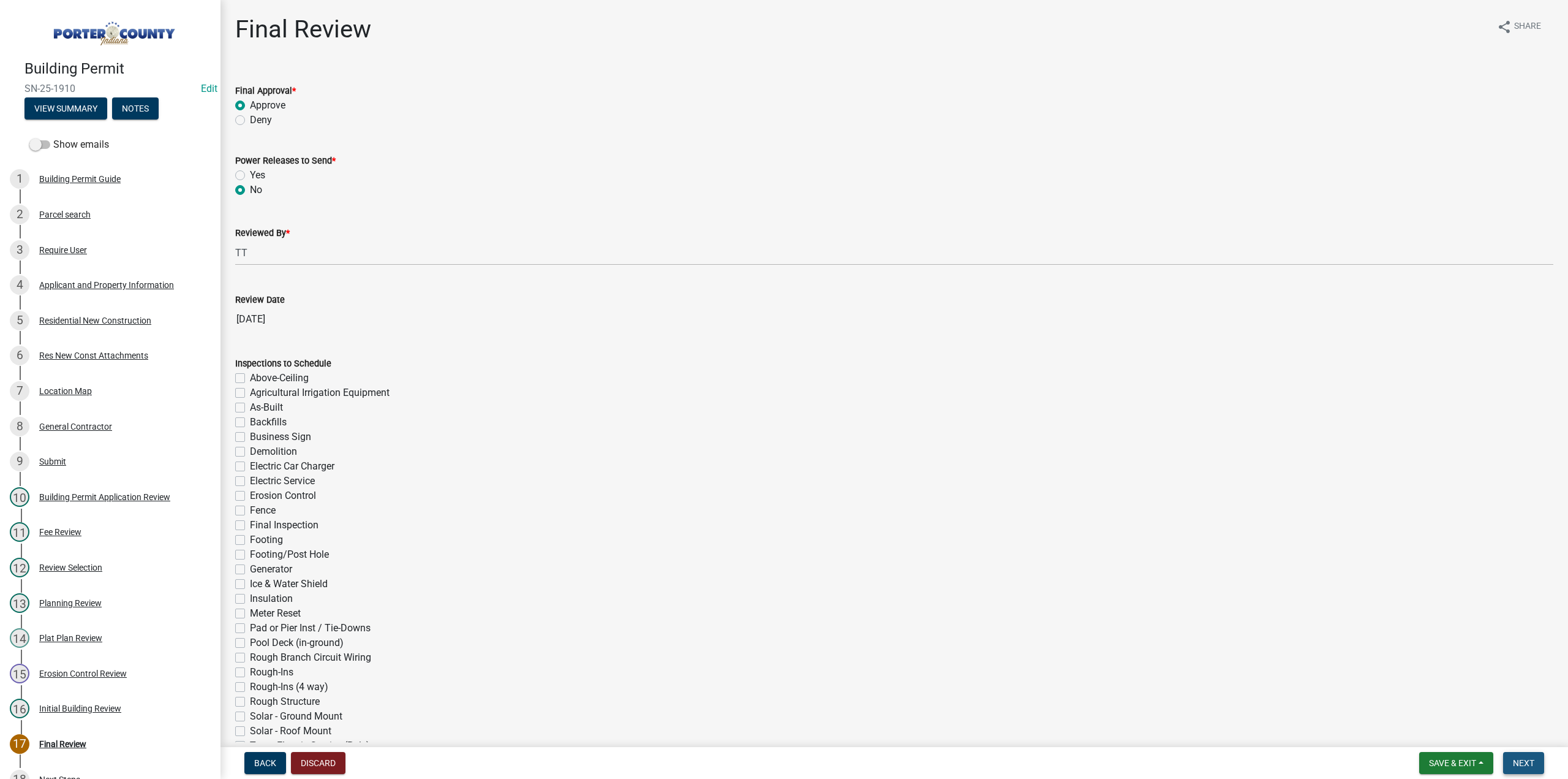
click at [1514, 753] on button "Next" at bounding box center [1523, 762] width 41 height 22
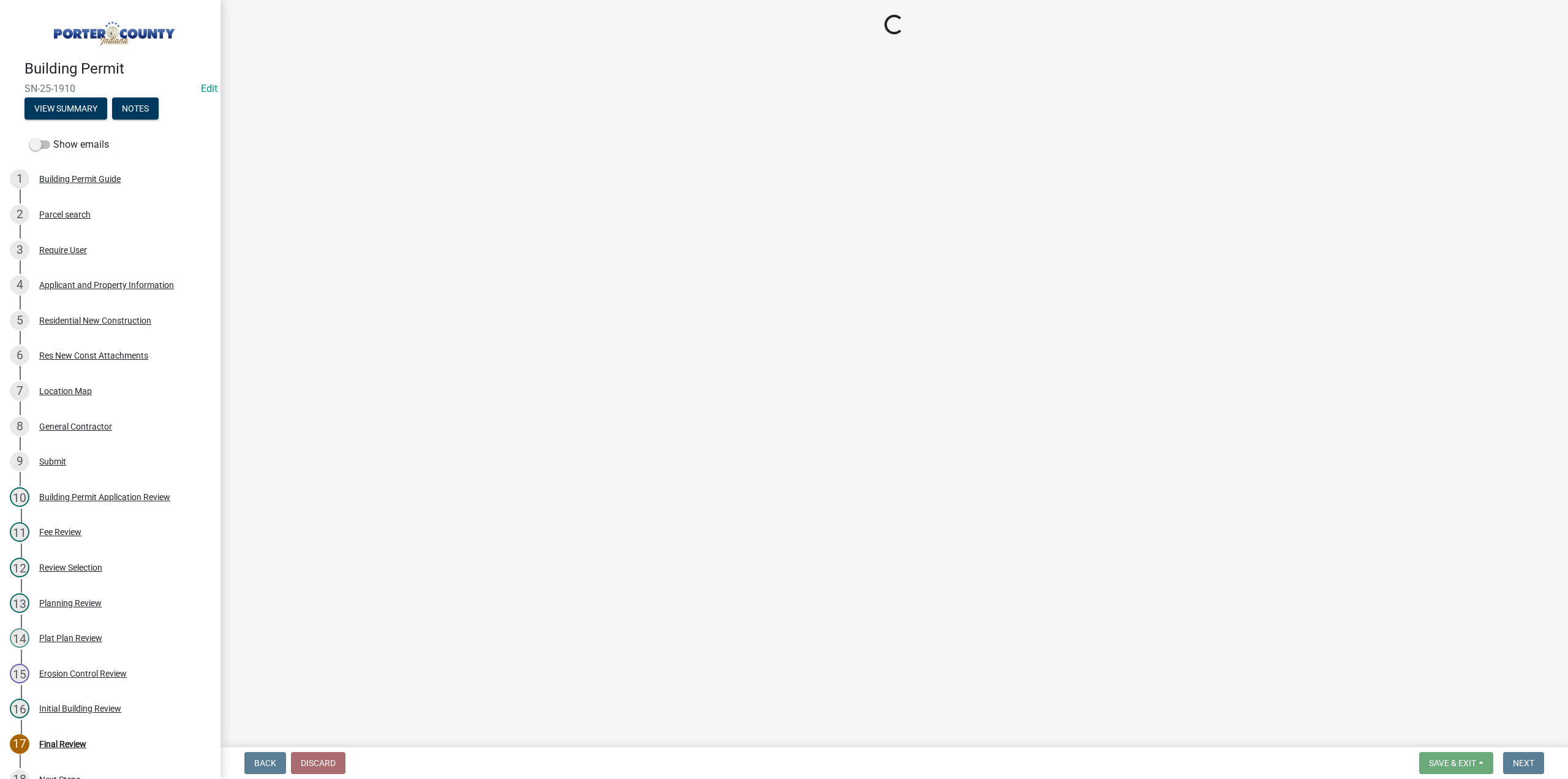
select select "3: 3"
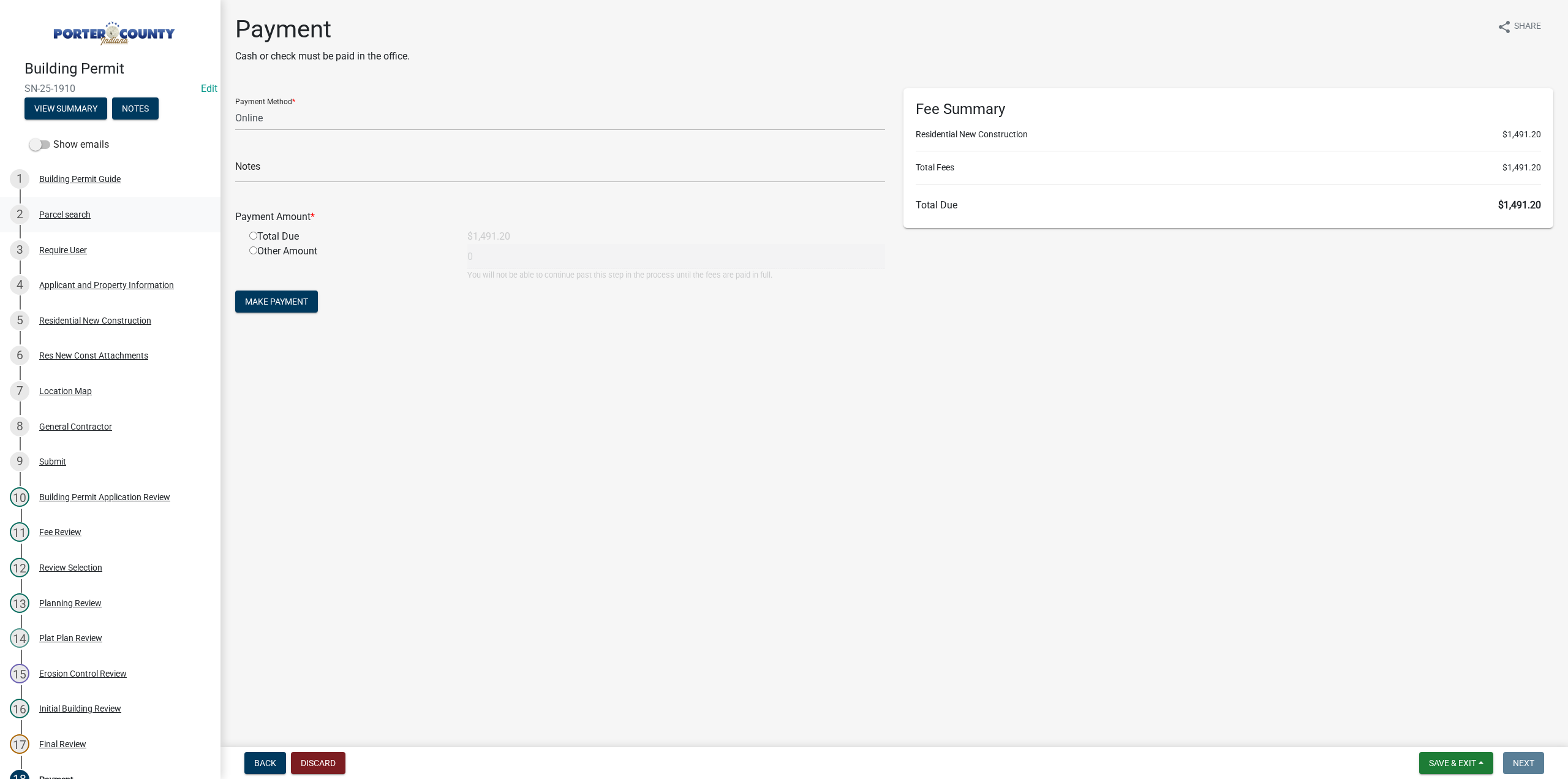
click at [65, 212] on div "Parcel search" at bounding box center [65, 214] width 52 height 9
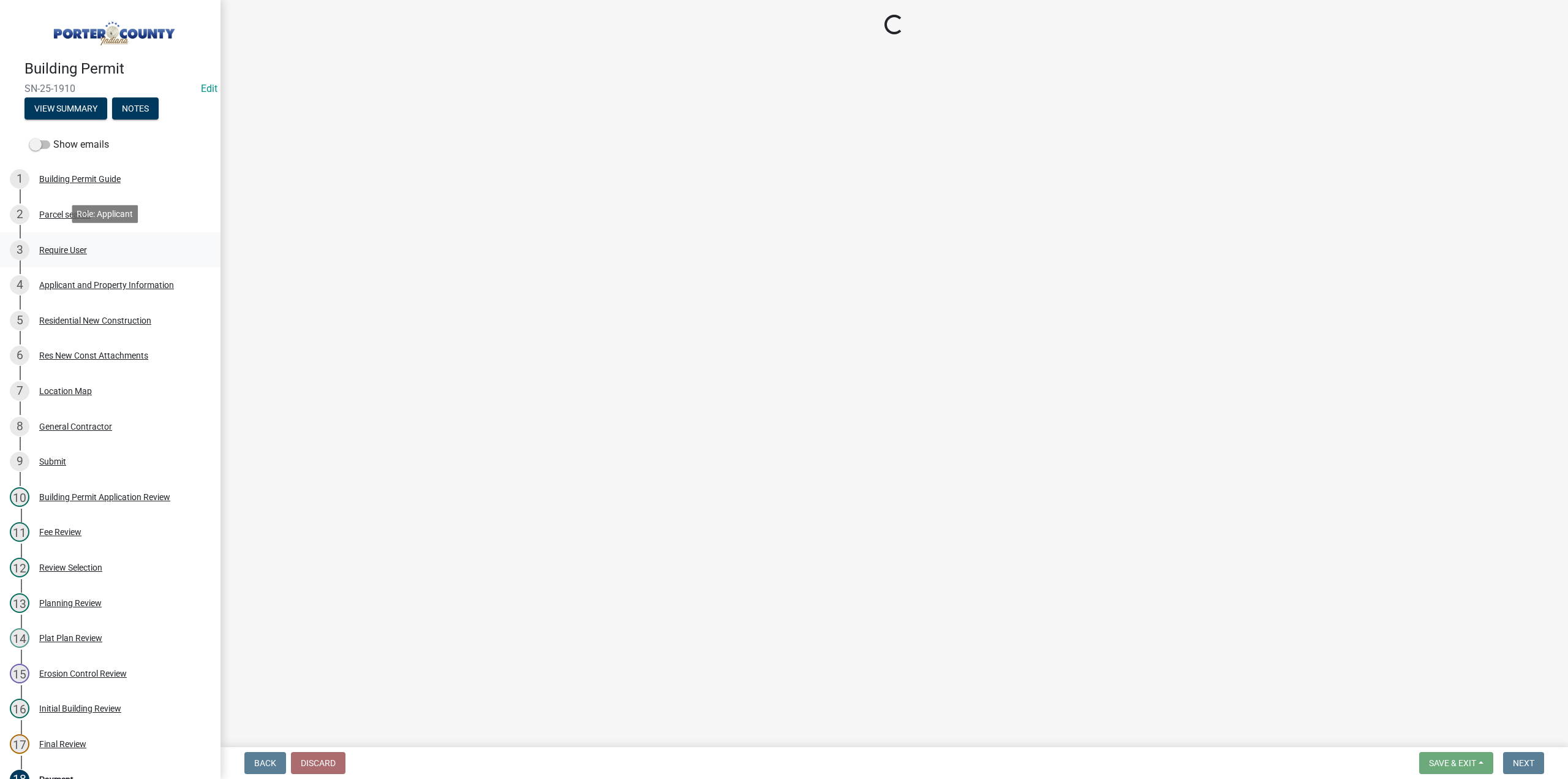
click at [70, 254] on div "3 Require User" at bounding box center [105, 250] width 191 height 19
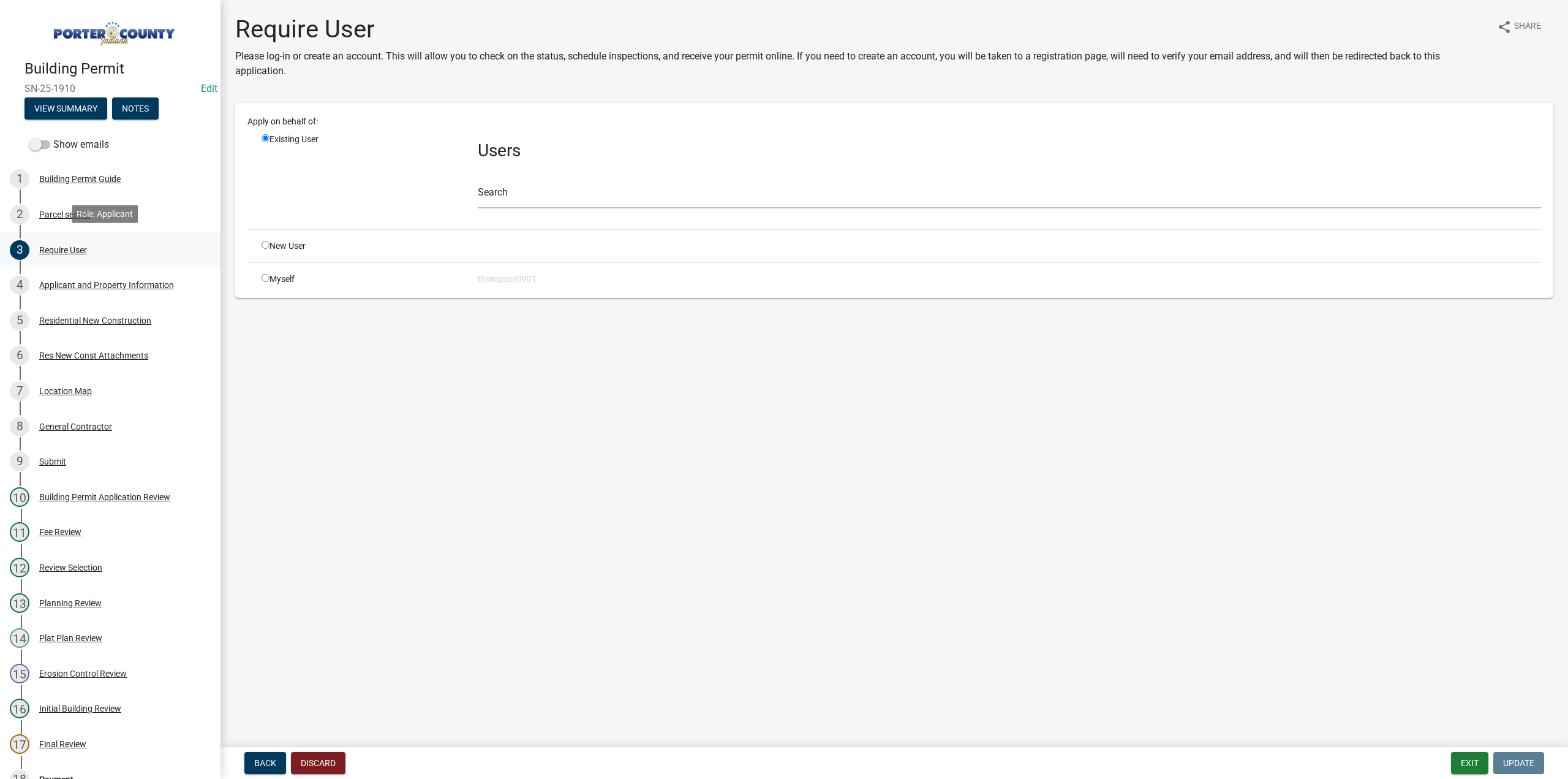
click at [73, 246] on div "Require User" at bounding box center [63, 250] width 48 height 9
click at [1463, 756] on button "Exit" at bounding box center [1469, 762] width 38 height 22
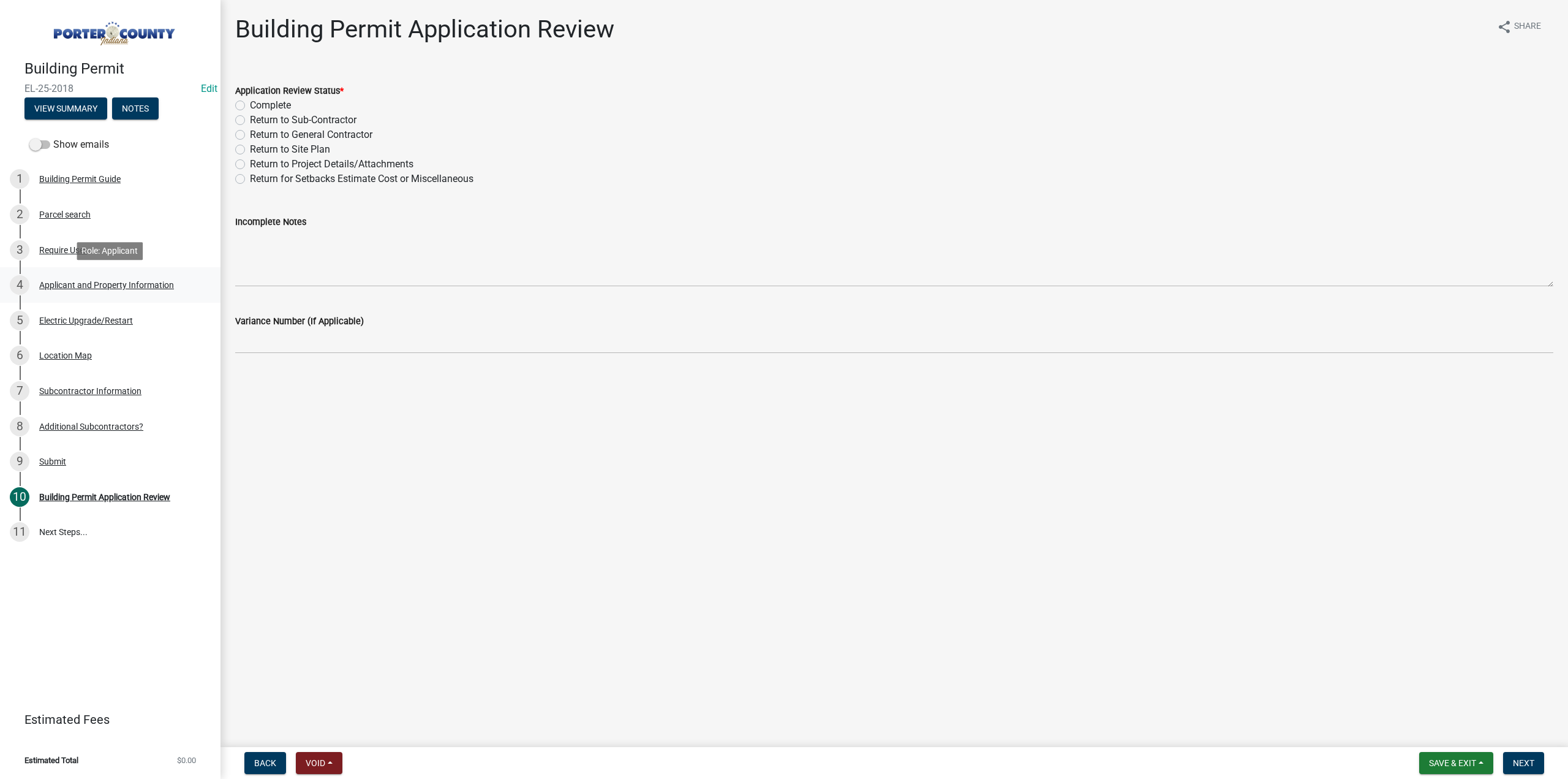
click at [75, 283] on div "Applicant and Property Information" at bounding box center [107, 285] width 135 height 9
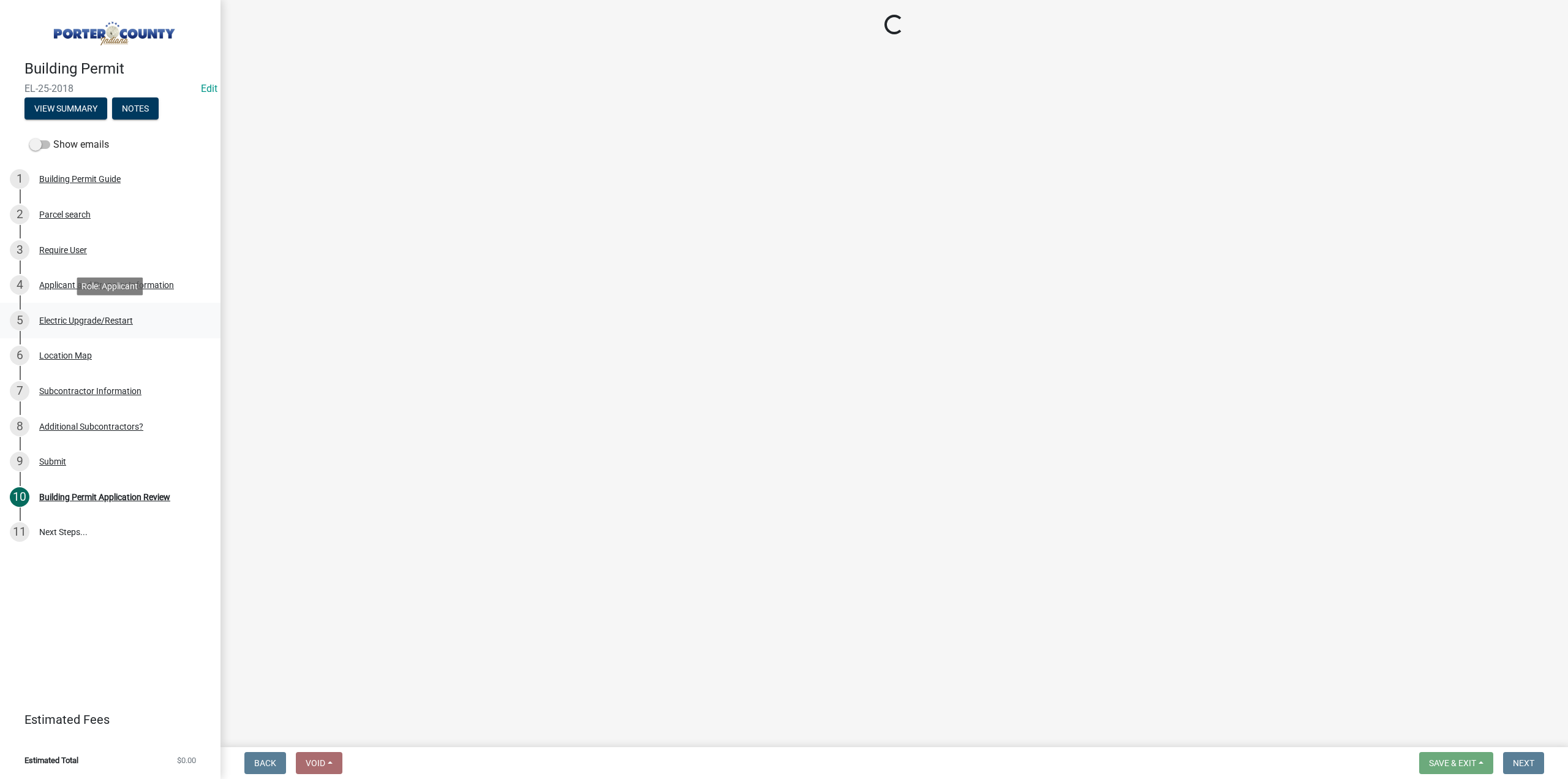
select select "eebc071e-620a-4db8-83e9-cb6b194c67e9"
select select "1496f93b-ddd0-4852-8a2e-456fea7c9be3"
select select "271bd504-2c49-4a3f-937e-0db1d3436bac"
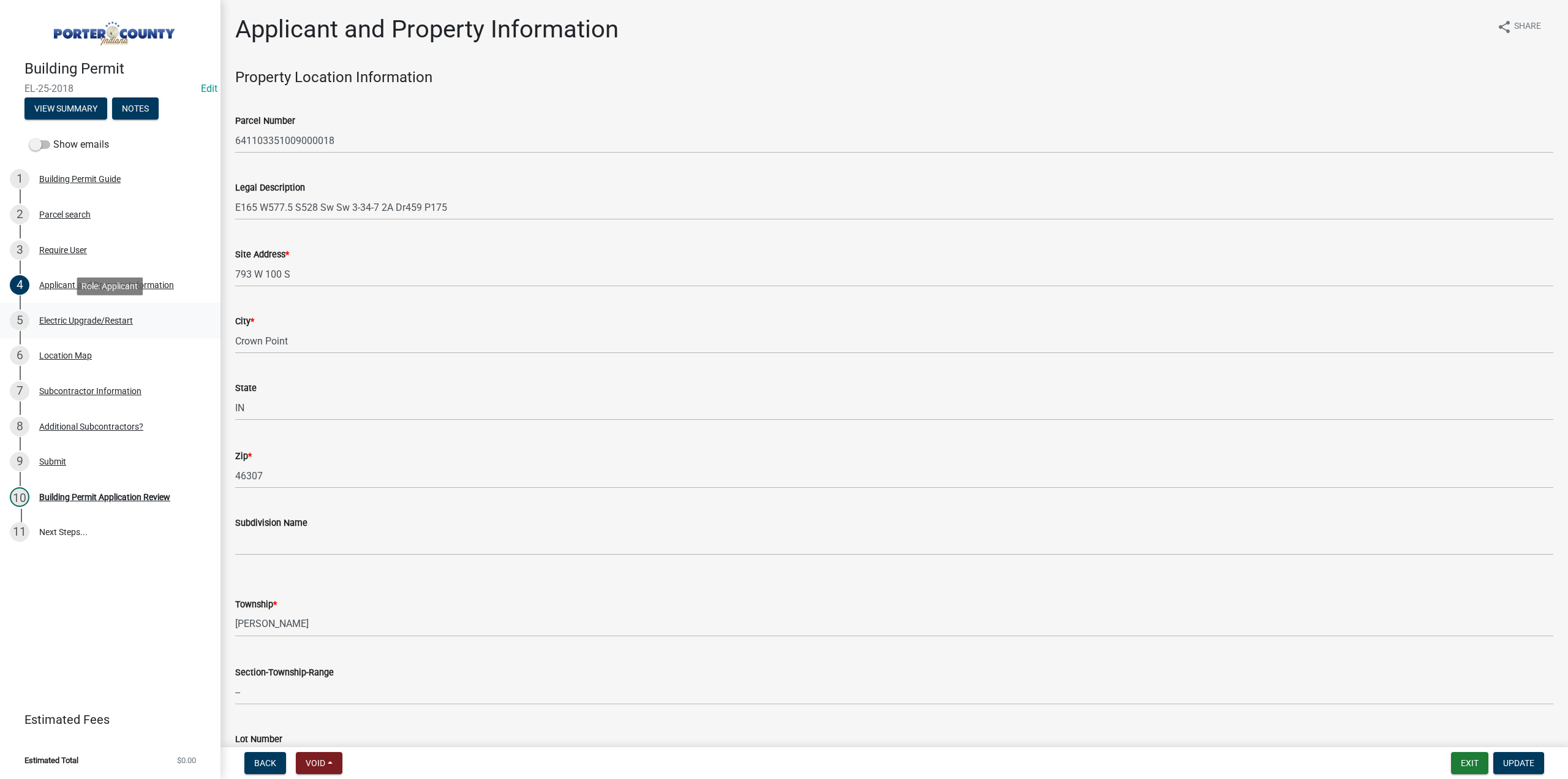
click at [70, 322] on div "Electric Upgrade/Restart" at bounding box center [86, 321] width 94 height 9
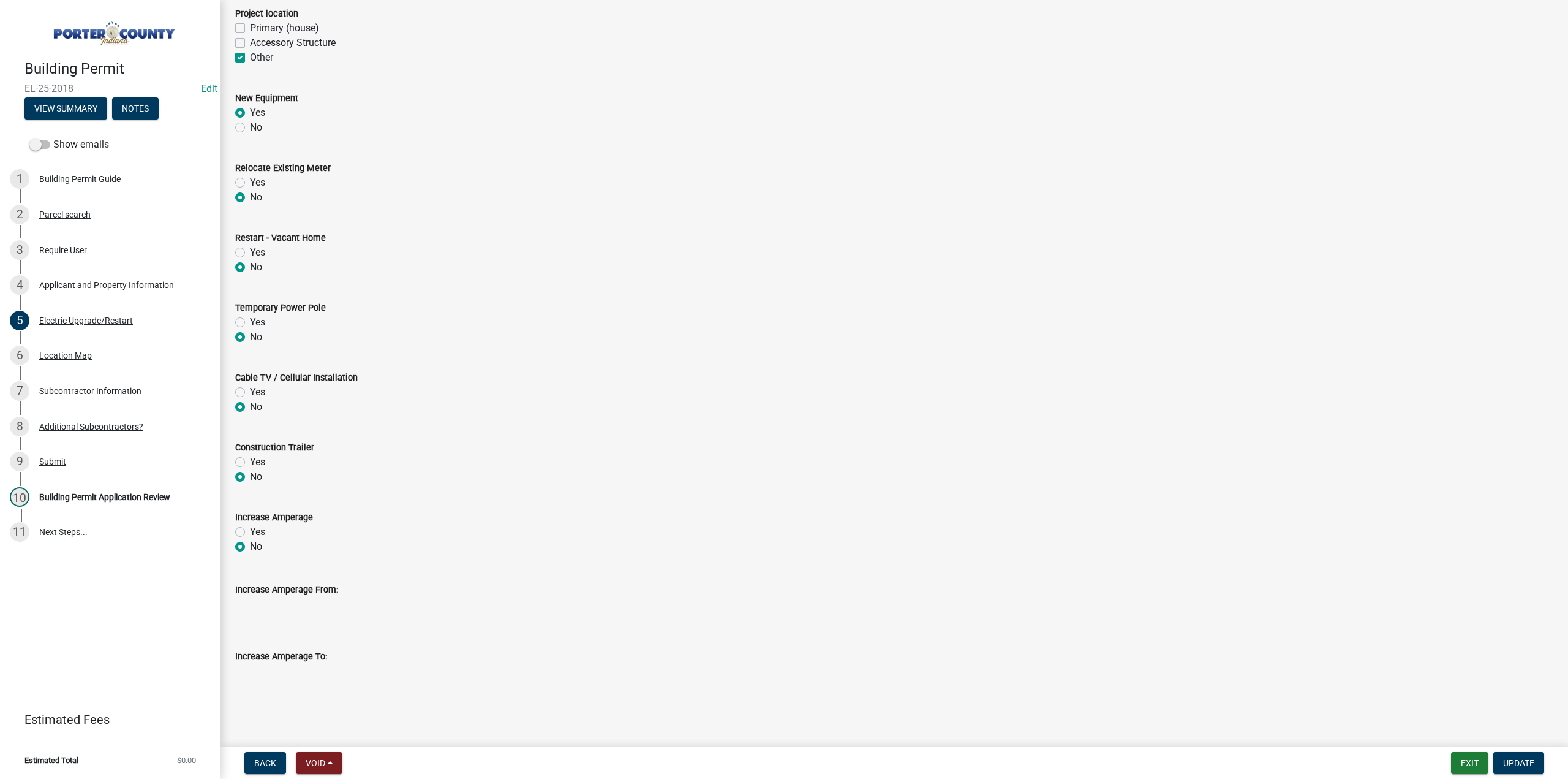
scroll to position [318, 0]
click at [148, 501] on div "Building Permit Application Review" at bounding box center [105, 497] width 131 height 9
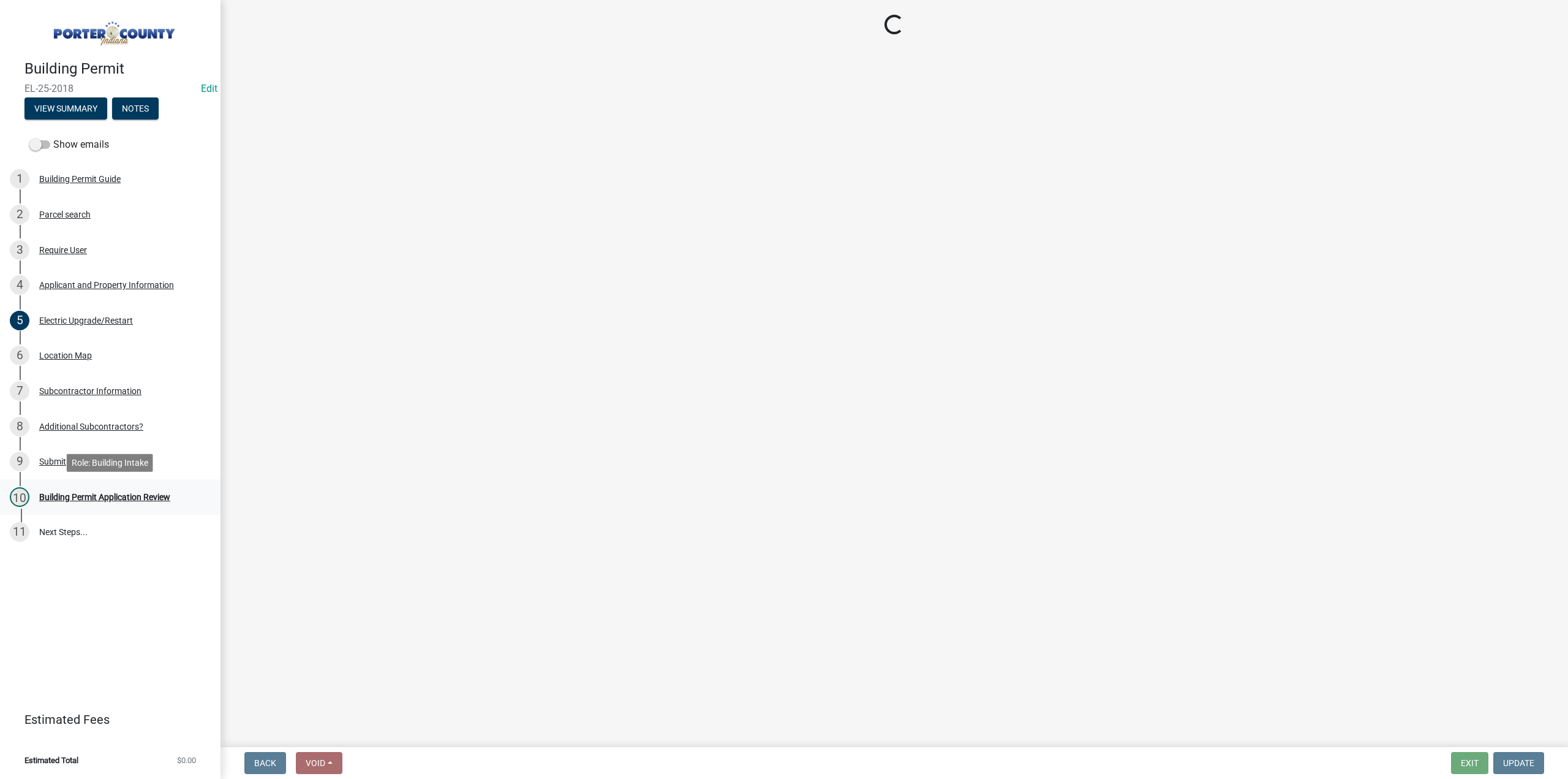
scroll to position [0, 0]
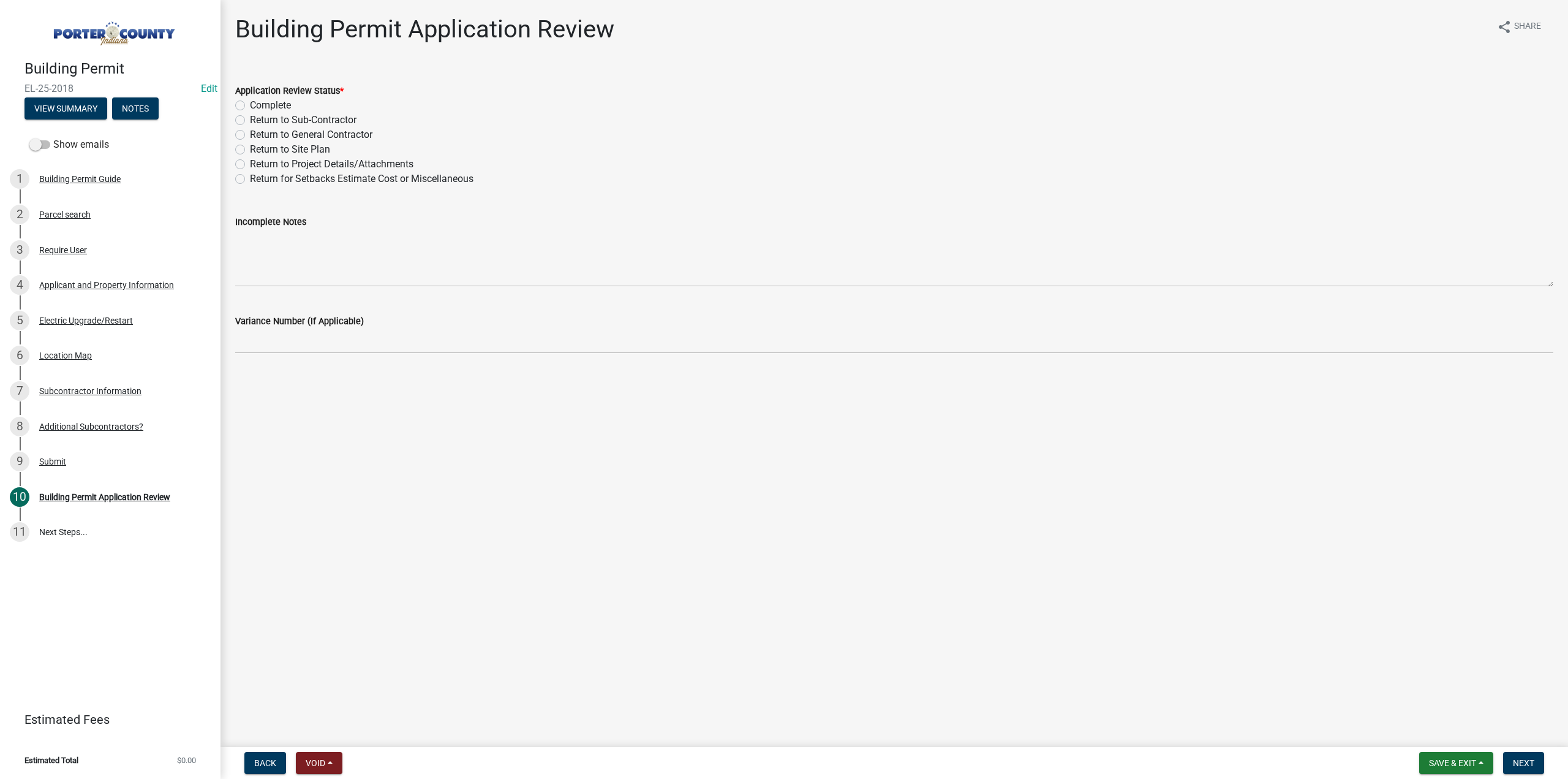
click at [250, 106] on label "Complete" at bounding box center [270, 105] width 41 height 15
click at [250, 106] on input "Complete" at bounding box center [253, 101] width 8 height 8
radio input "true"
click at [1526, 760] on span "Next" at bounding box center [1523, 762] width 22 height 10
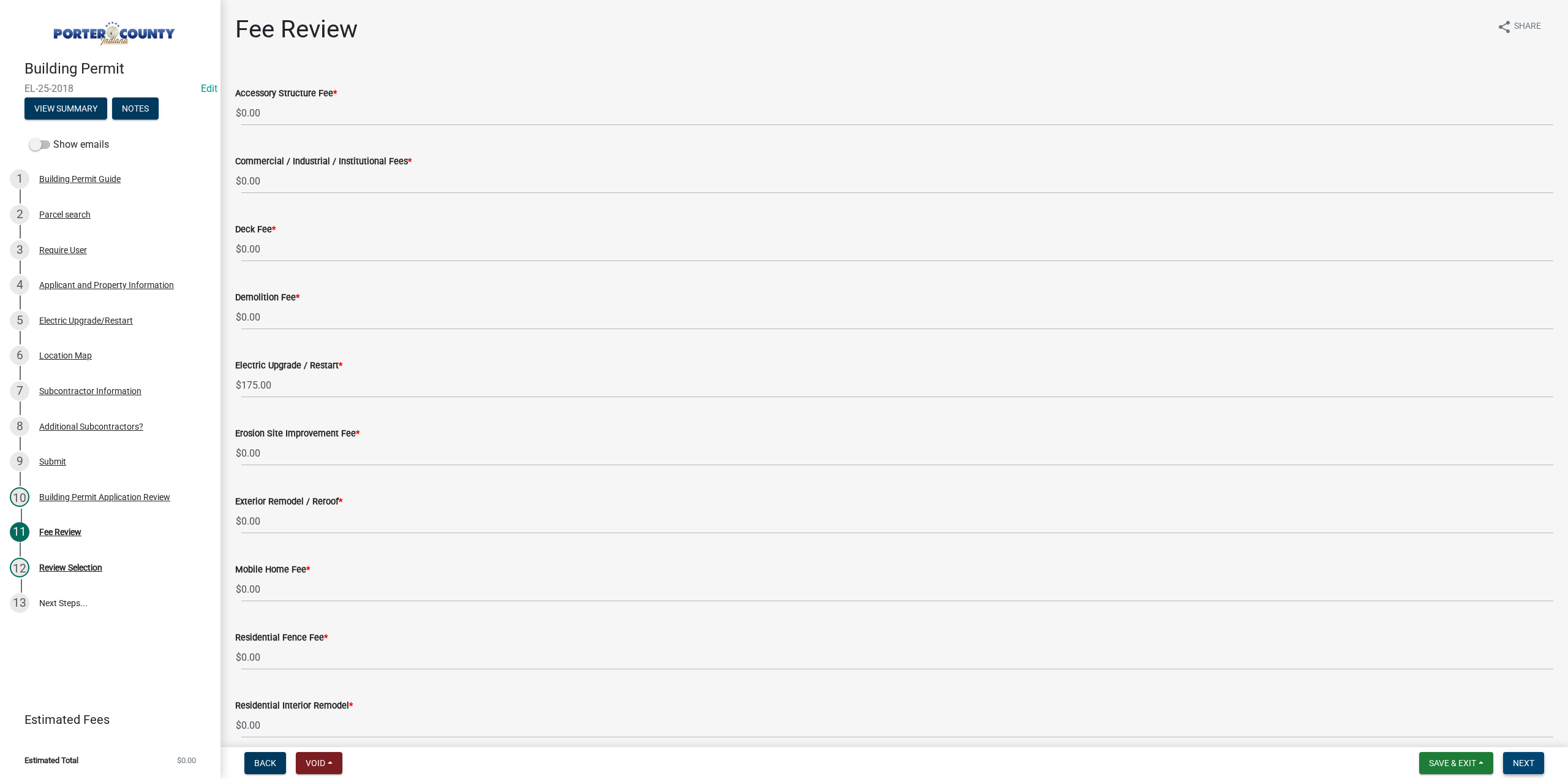
click at [1526, 773] on button "Next" at bounding box center [1523, 762] width 41 height 22
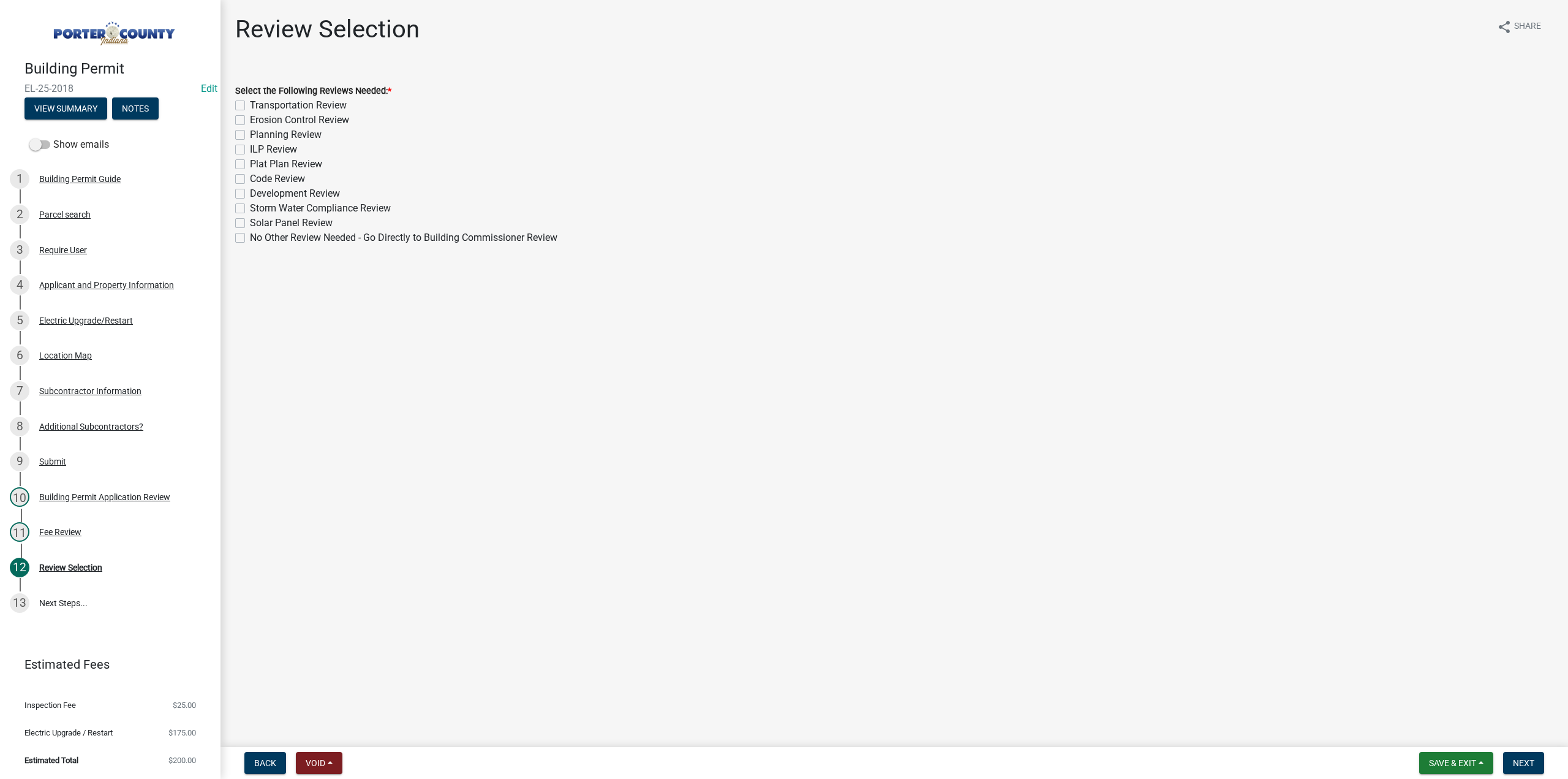
click at [250, 240] on label "No Other Review Needed - Go Directly to Building Commissioner Review" at bounding box center [404, 238] width 308 height 15
click at [250, 239] on input "No Other Review Needed - Go Directly to Building Commissioner Review" at bounding box center [253, 234] width 8 height 8
checkbox input "true"
checkbox input "false"
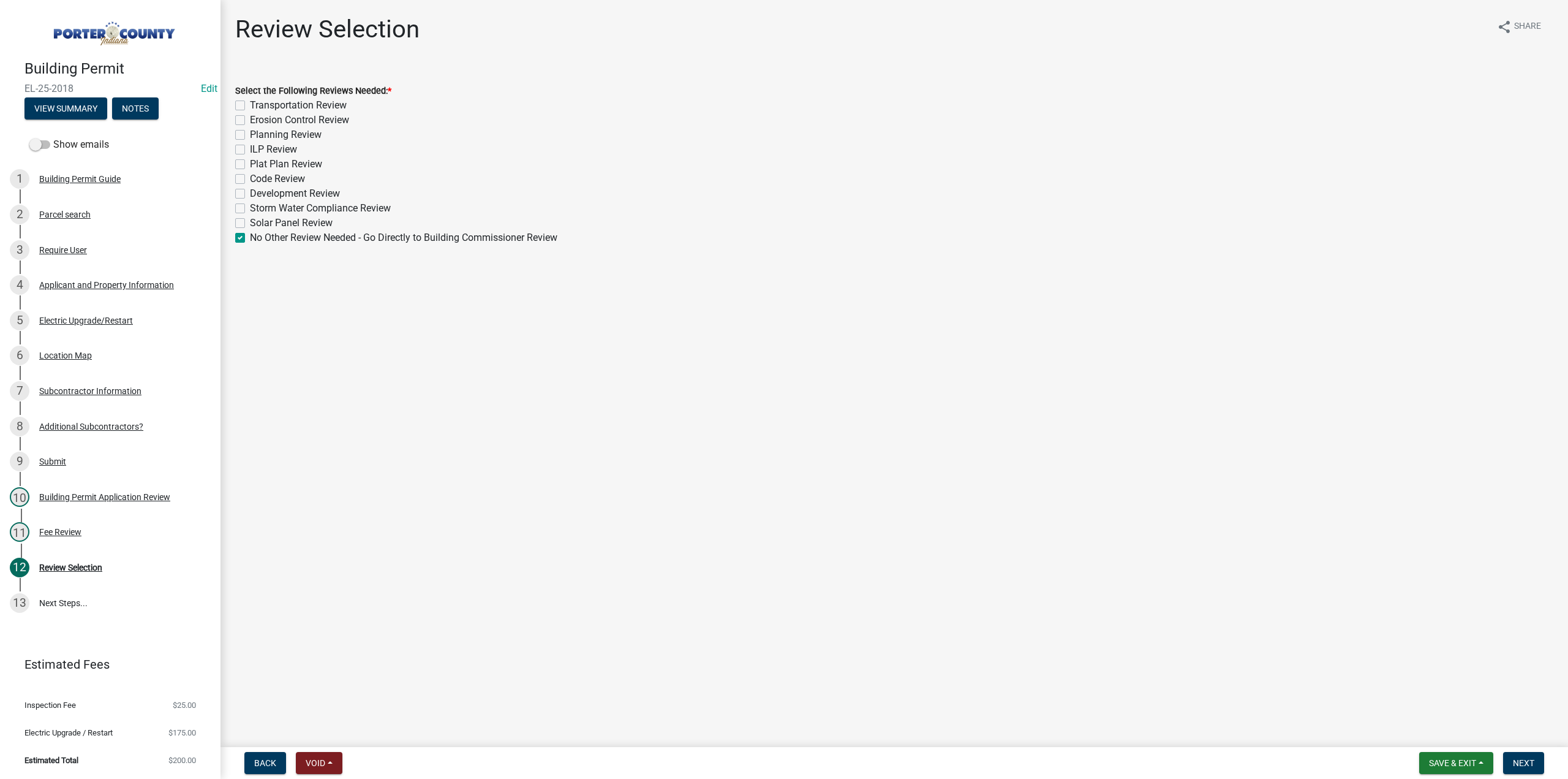
checkbox input "false"
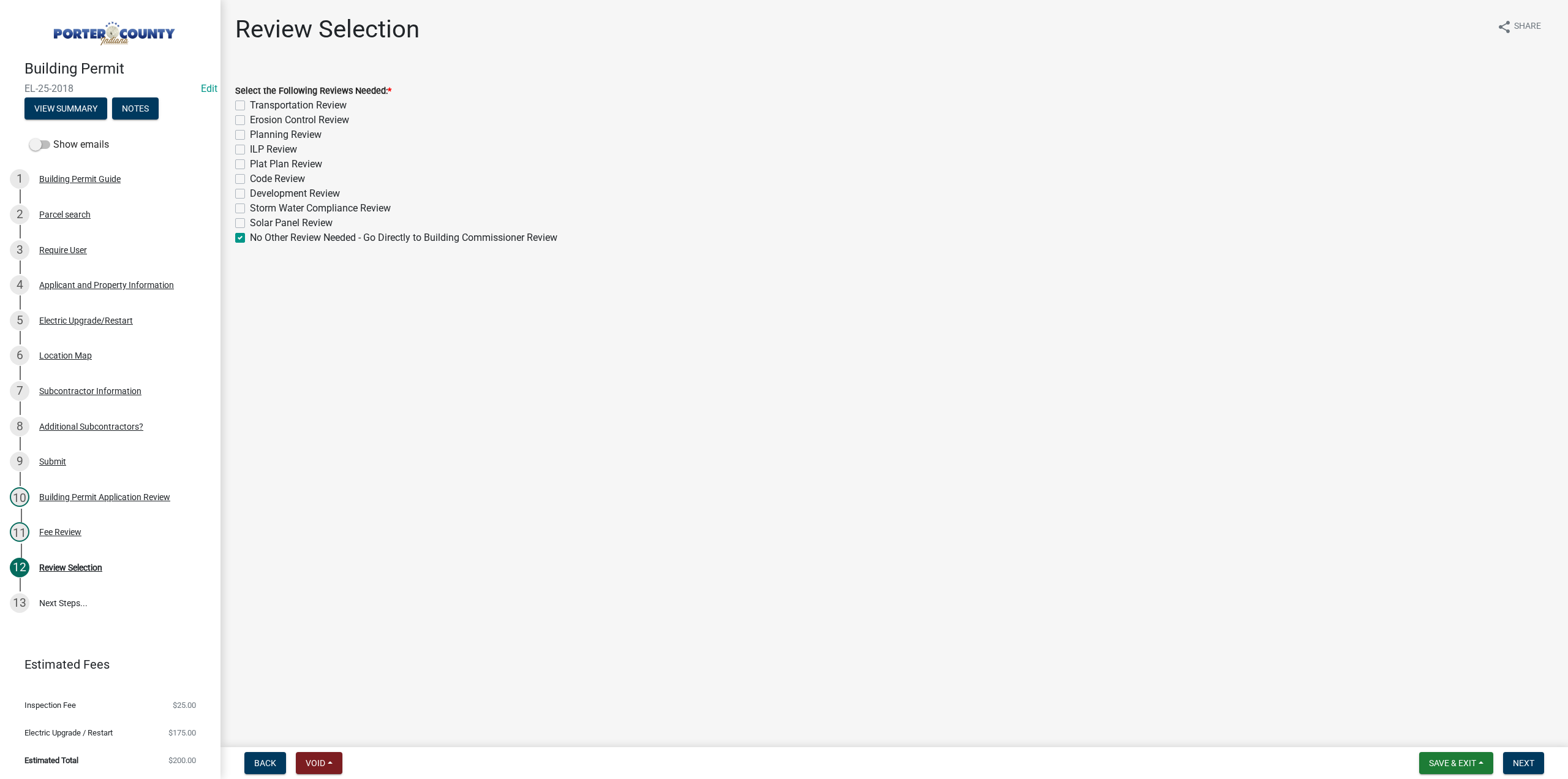
checkbox input "false"
checkbox input "true"
click at [1521, 769] on button "Next" at bounding box center [1523, 762] width 41 height 22
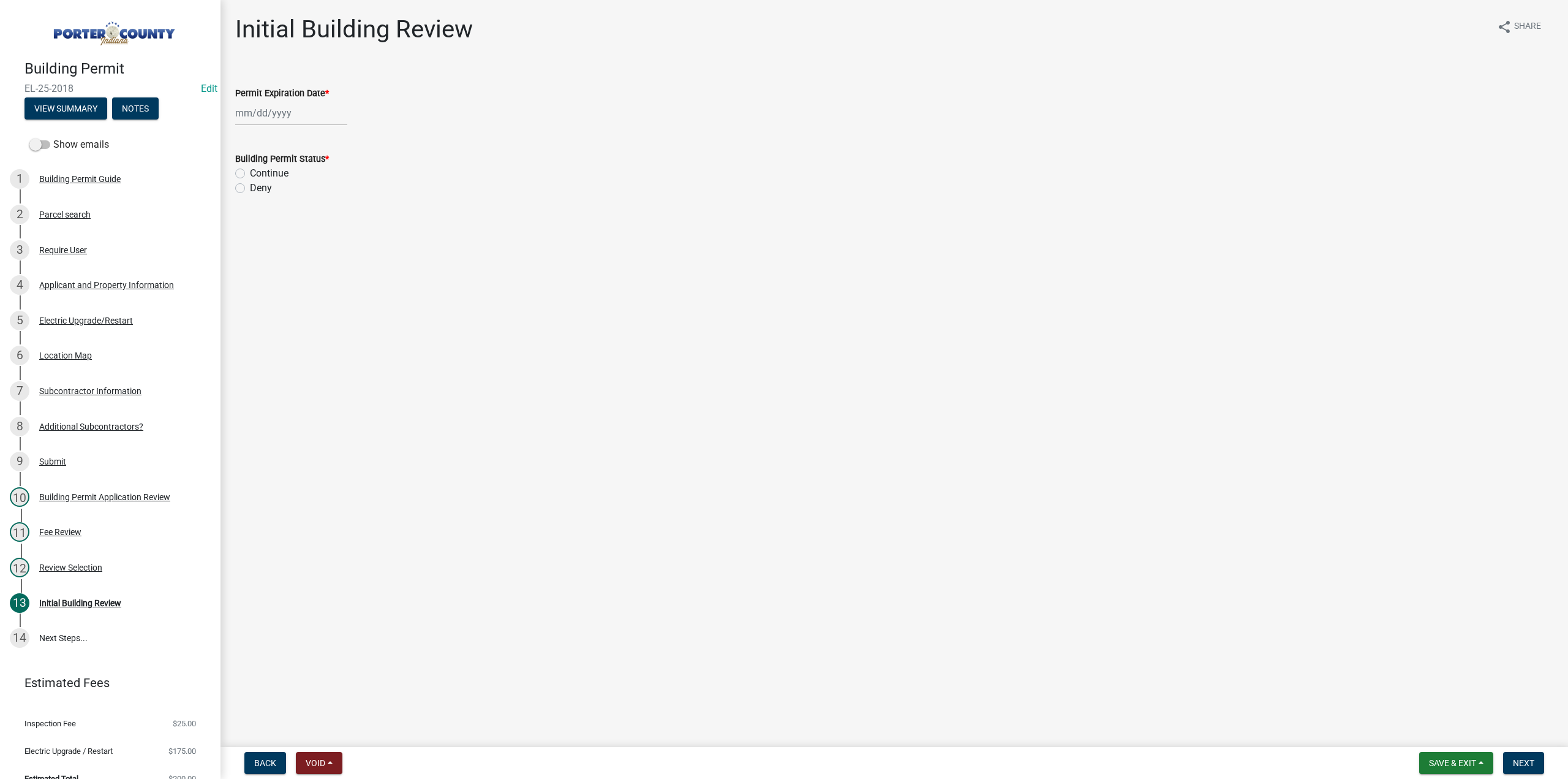
select select "10"
drag, startPoint x: 299, startPoint y: 115, endPoint x: 301, endPoint y: 123, distance: 8.2
click at [299, 115] on div "Jan Feb Mar Apr May Jun Jul Aug Sep Oct Nov Dec 1525 1526 1527 1528 1529 1530 1…" at bounding box center [291, 113] width 112 height 25
click at [321, 136] on select "1525 1526 1527 1528 1529 1530 1531 1532 1533 1534 1535 1536 1537 1538 1539 1540…" at bounding box center [331, 139] width 44 height 18
select select "2026"
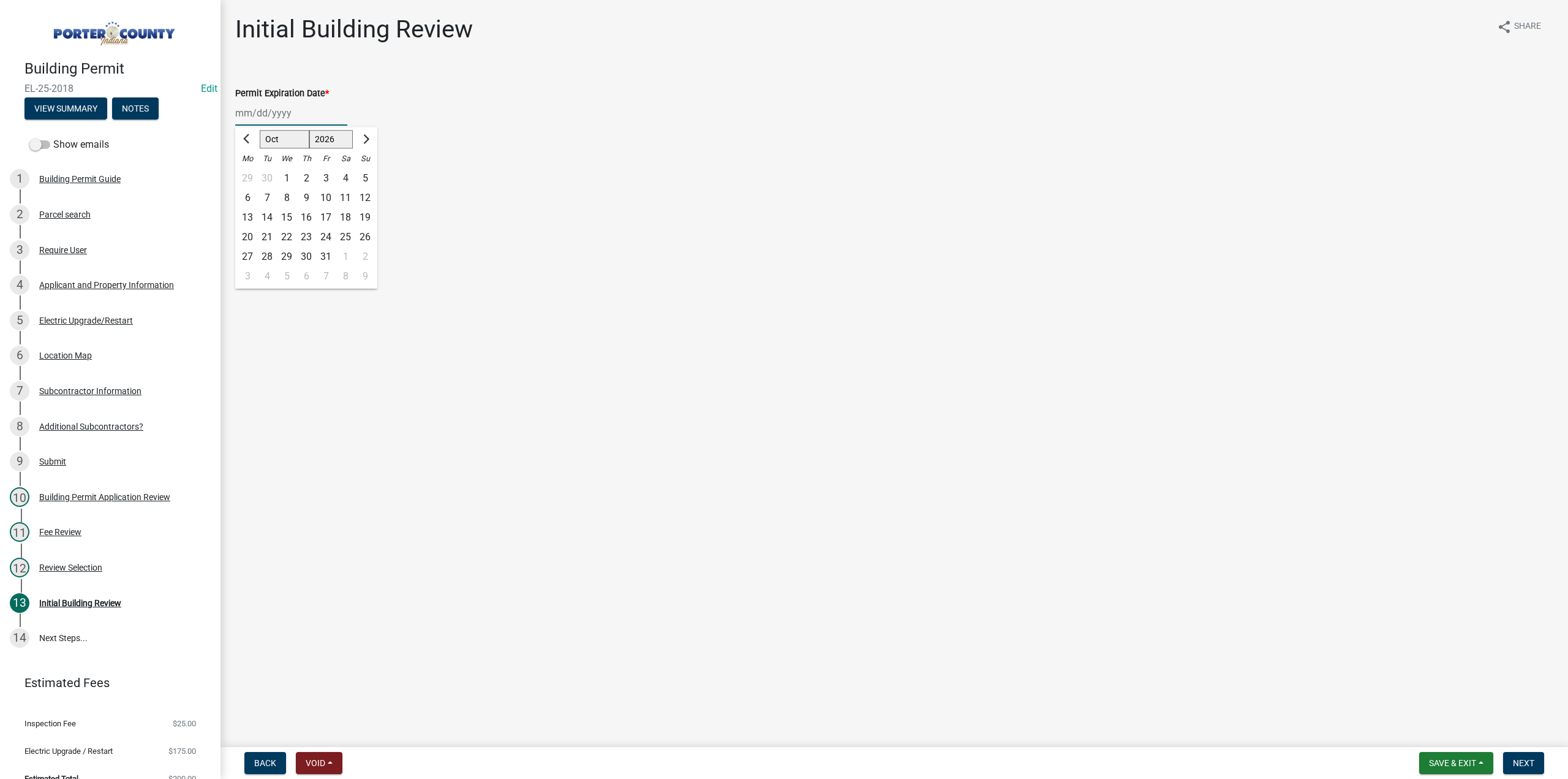
click at [309, 130] on select "1525 1526 1527 1528 1529 1530 1531 1532 1533 1534 1535 1536 1537 1538 1539 1540…" at bounding box center [331, 139] width 44 height 18
click at [306, 214] on div "15" at bounding box center [306, 218] width 19 height 19
type input "10/15/2026"
click at [250, 172] on label "Continue" at bounding box center [269, 173] width 38 height 15
click at [250, 172] on input "Continue" at bounding box center [253, 170] width 8 height 8
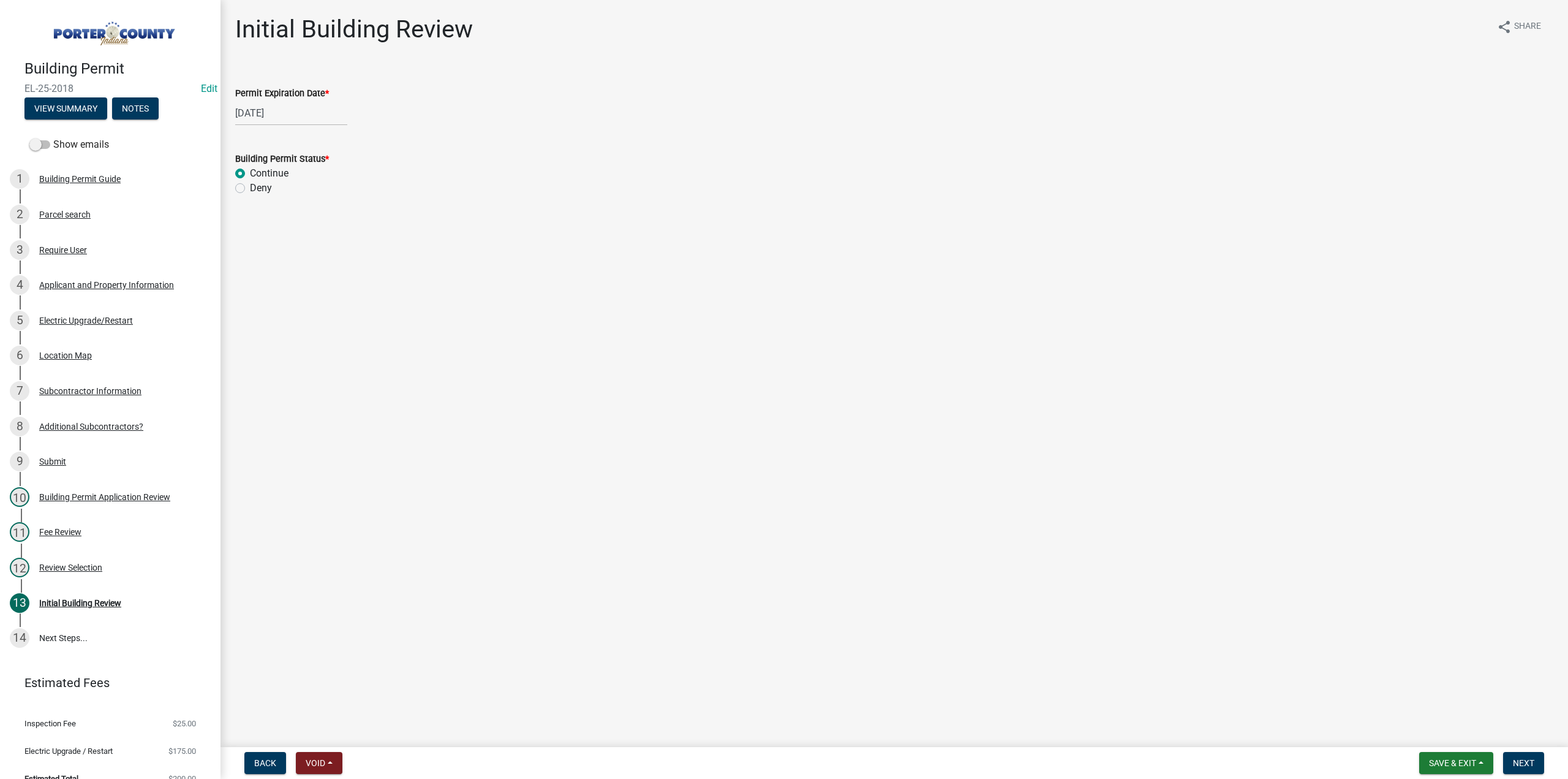
radio input "true"
click at [1530, 764] on span "Next" at bounding box center [1523, 762] width 22 height 10
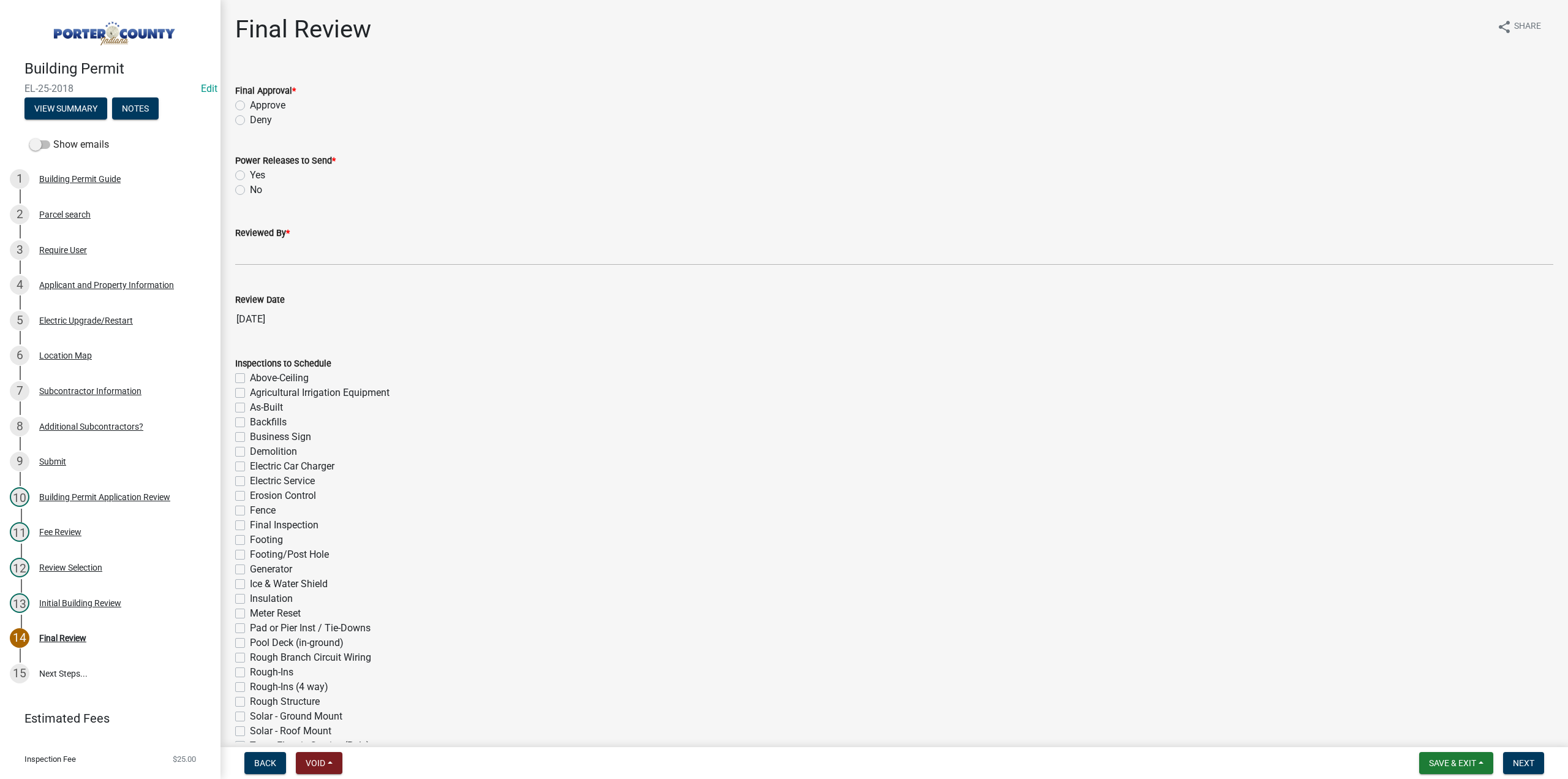
click at [250, 105] on label "Approve" at bounding box center [267, 105] width 36 height 15
click at [250, 105] on input "Approve" at bounding box center [253, 101] width 8 height 8
radio input "true"
click at [250, 193] on label "No" at bounding box center [256, 190] width 12 height 15
click at [250, 191] on input "No" at bounding box center [253, 186] width 8 height 8
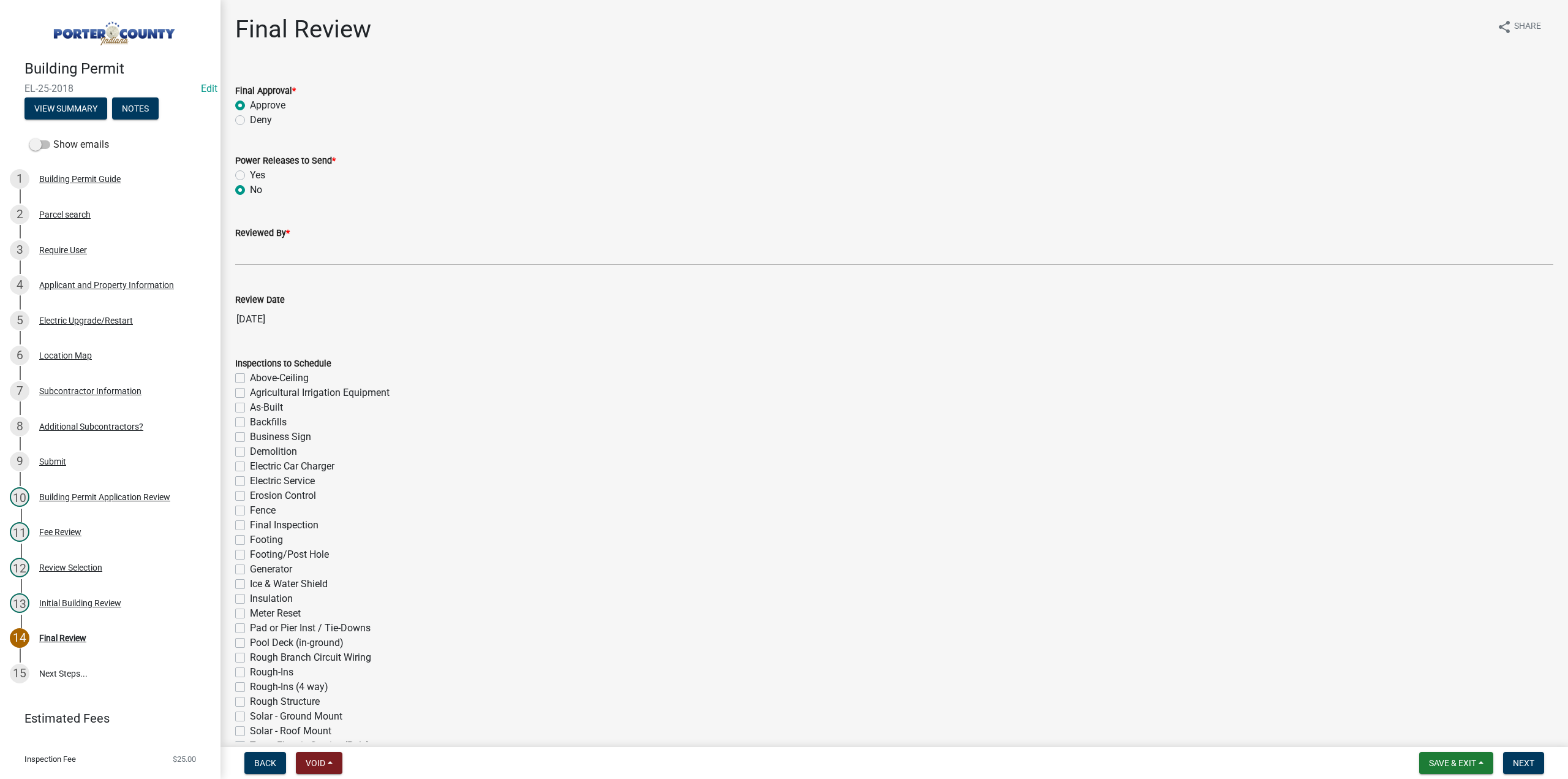
radio input "true"
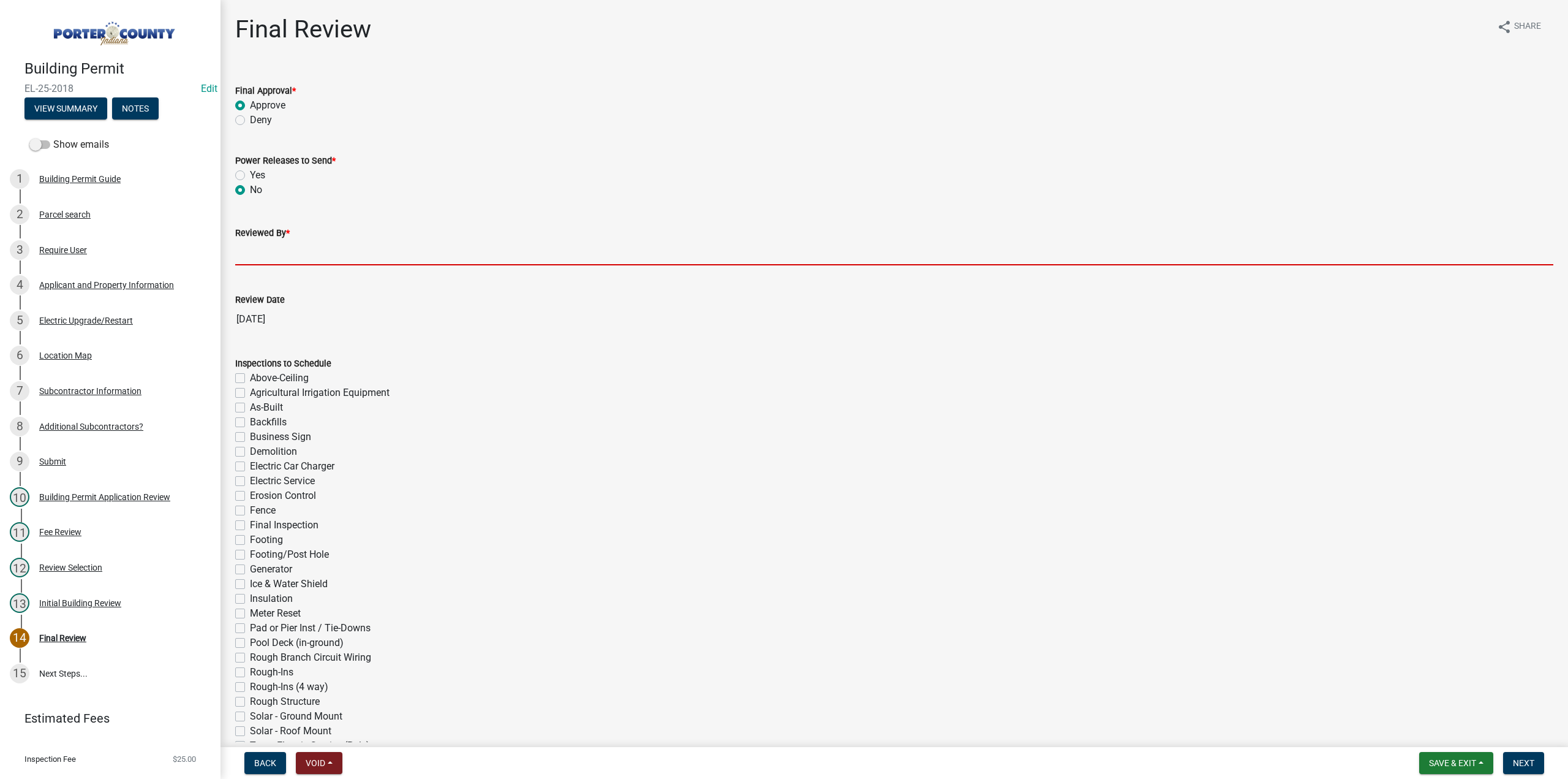
click at [297, 243] on input "Reviewed By *" at bounding box center [894, 253] width 1318 height 25
type input "TT"
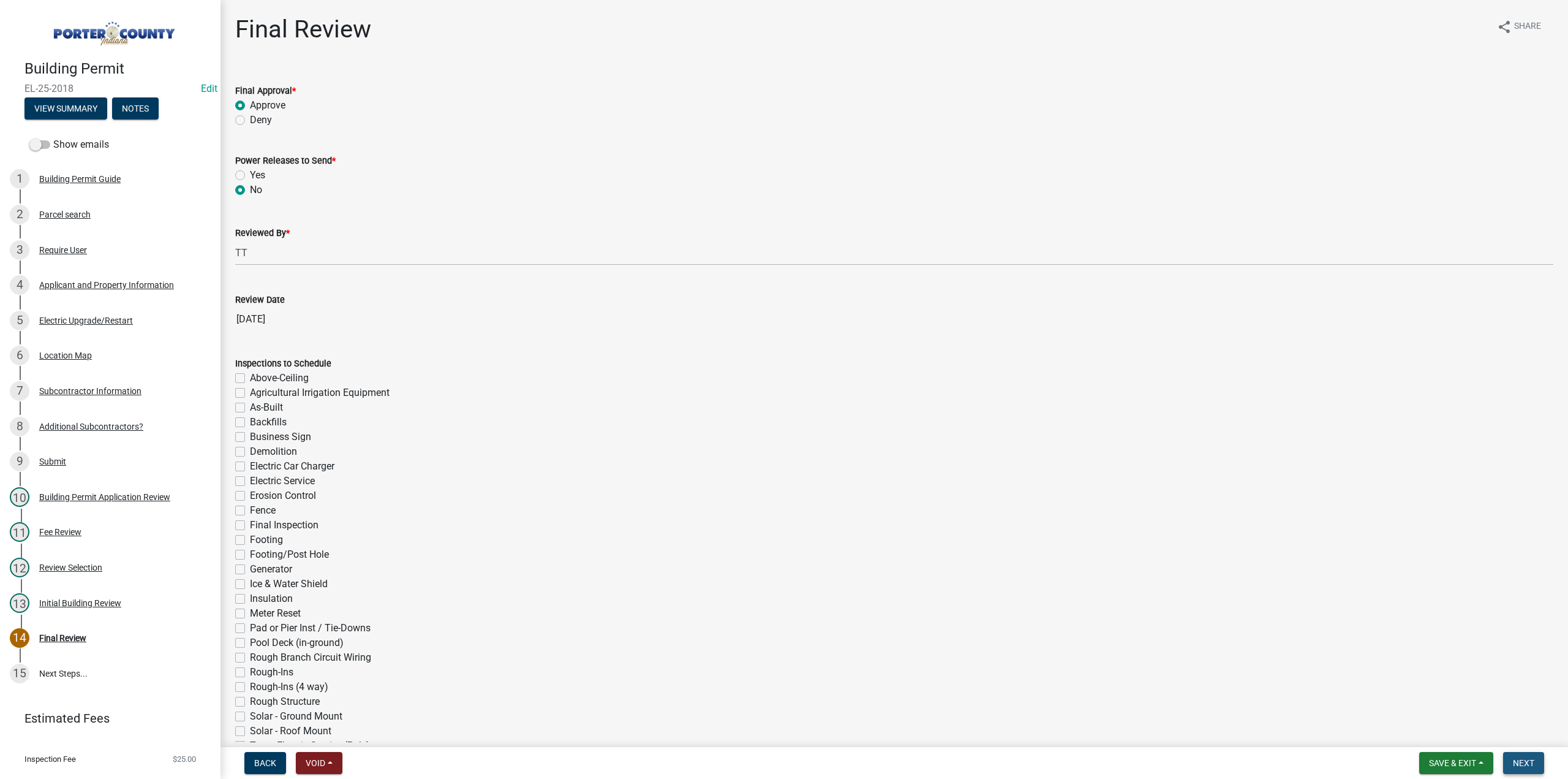
click at [1528, 773] on button "Next" at bounding box center [1523, 762] width 41 height 22
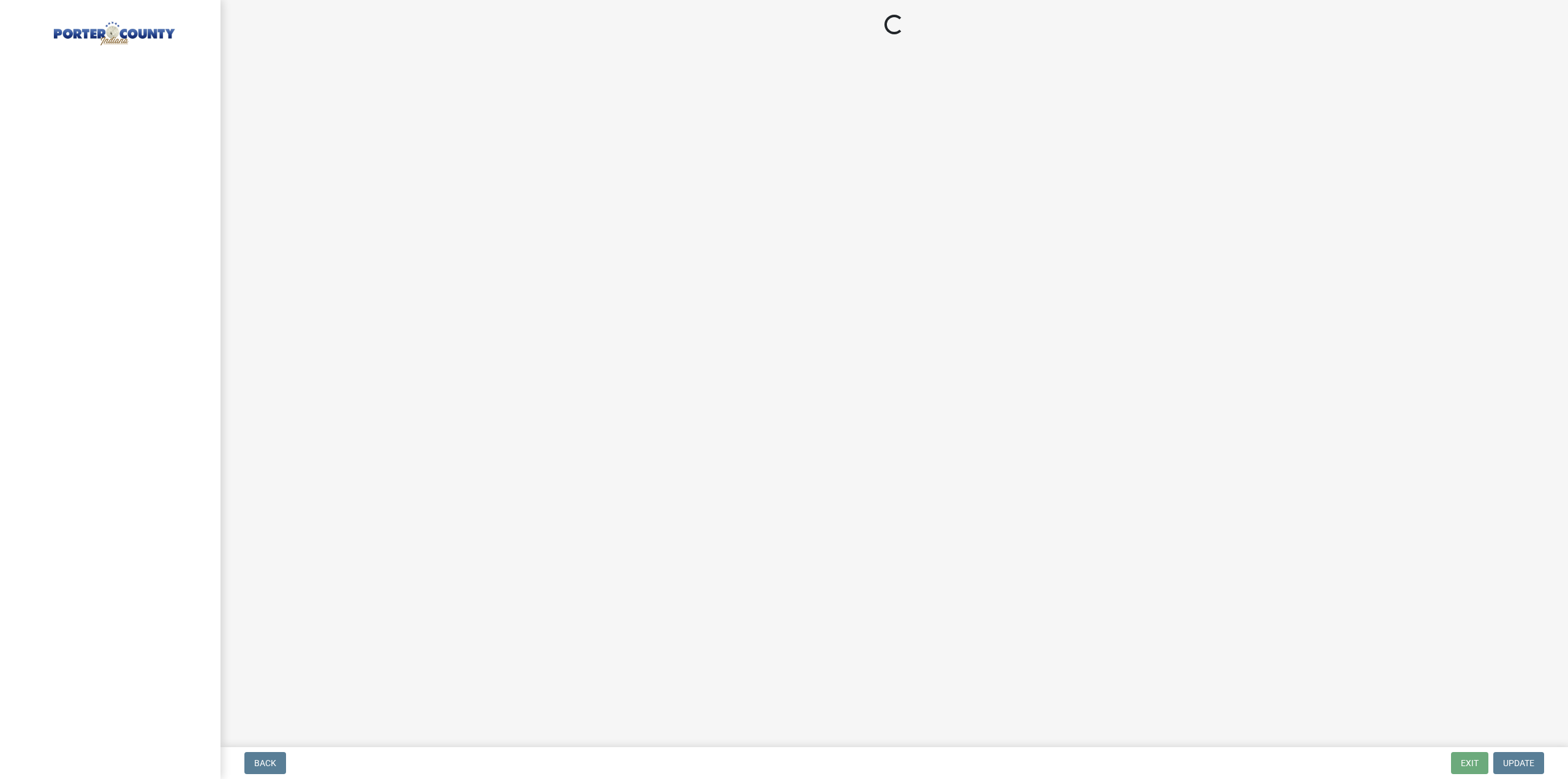
select select "3: 3"
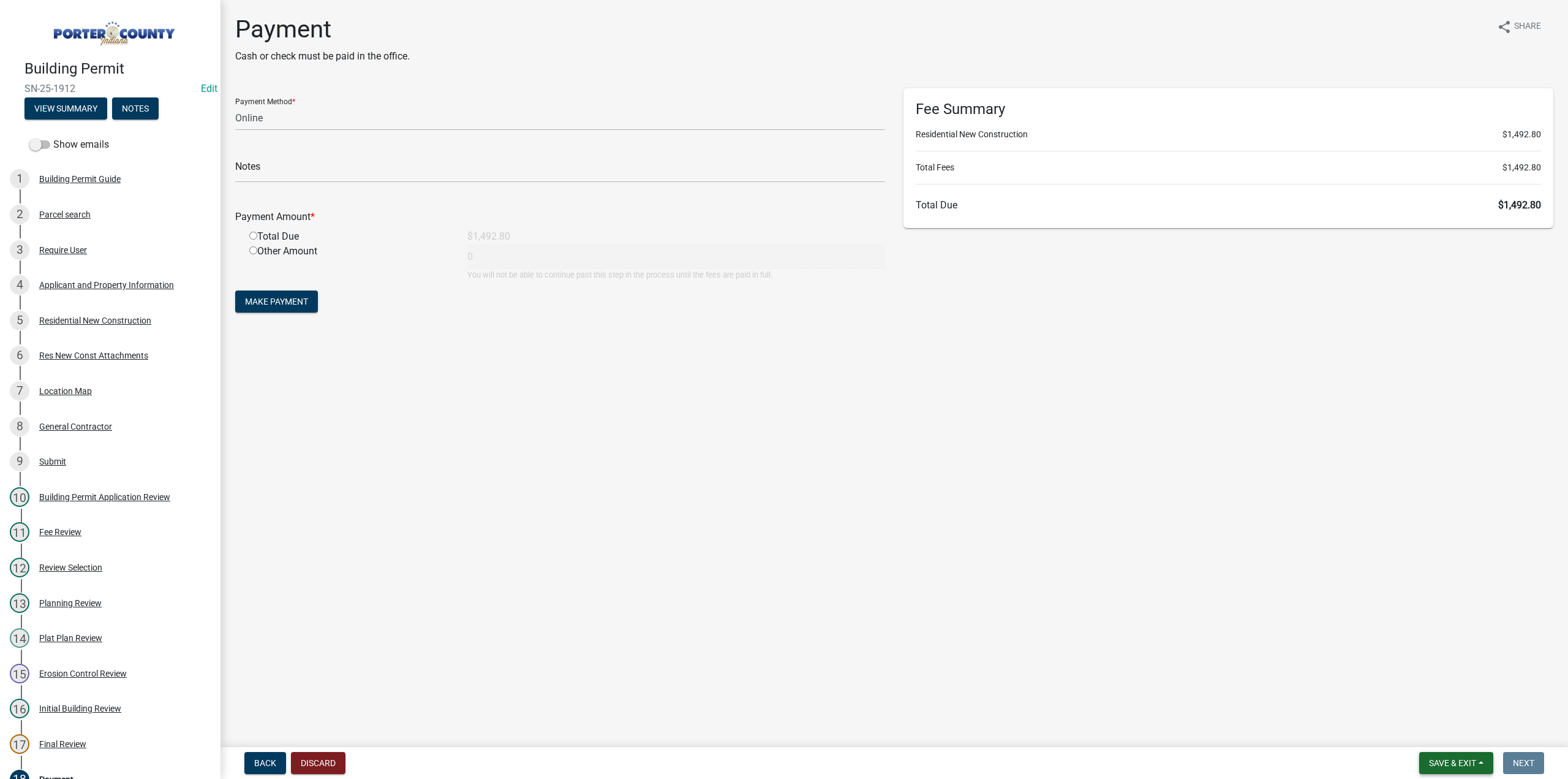
click at [1440, 764] on span "Save & Exit" at bounding box center [1453, 762] width 47 height 10
drag, startPoint x: 1434, startPoint y: 734, endPoint x: 1419, endPoint y: 725, distance: 17.5
click at [1433, 732] on button "Save & Exit" at bounding box center [1444, 731] width 98 height 30
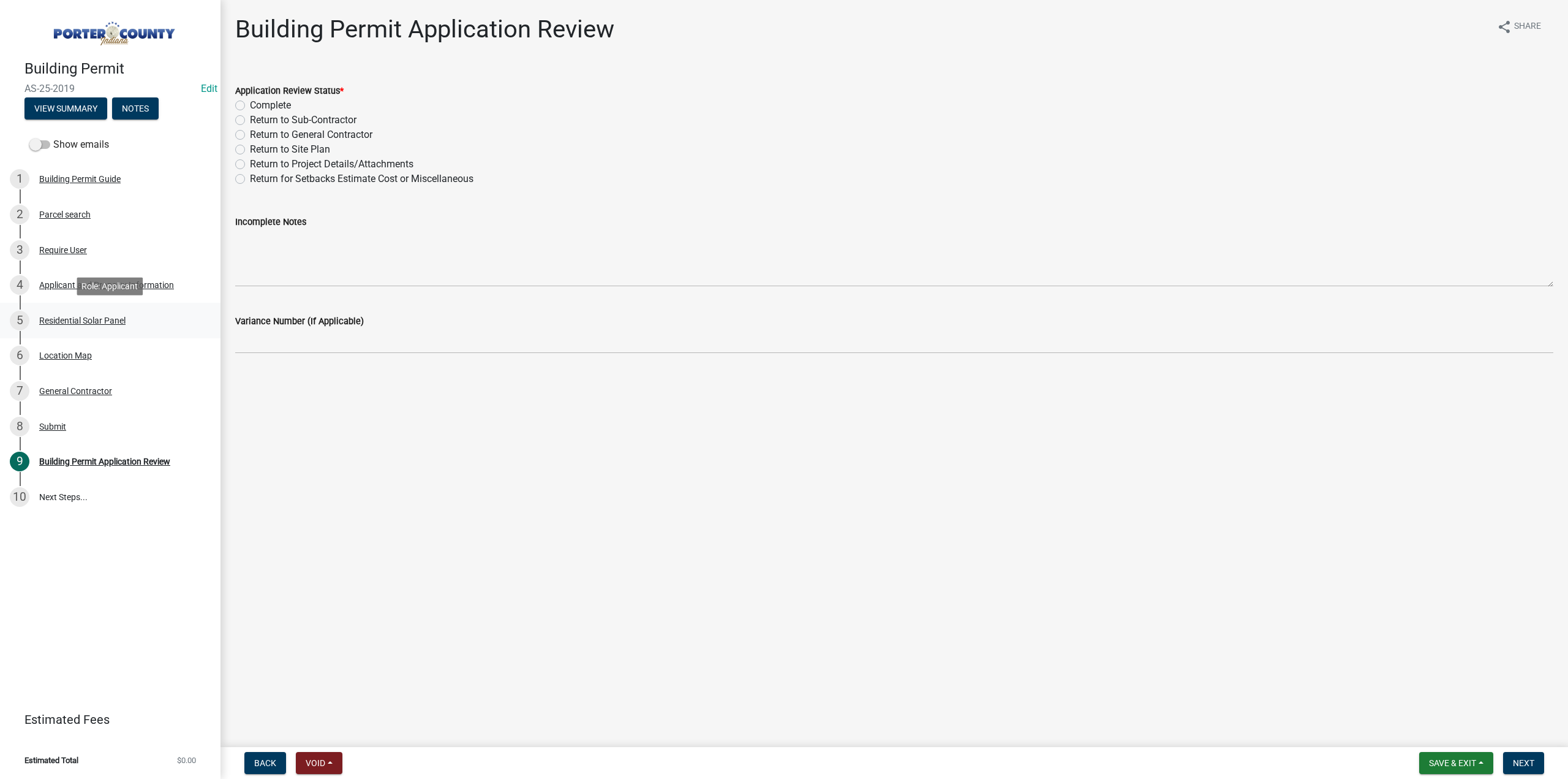
click at [65, 316] on div "Residential Solar Panel" at bounding box center [82, 321] width 87 height 9
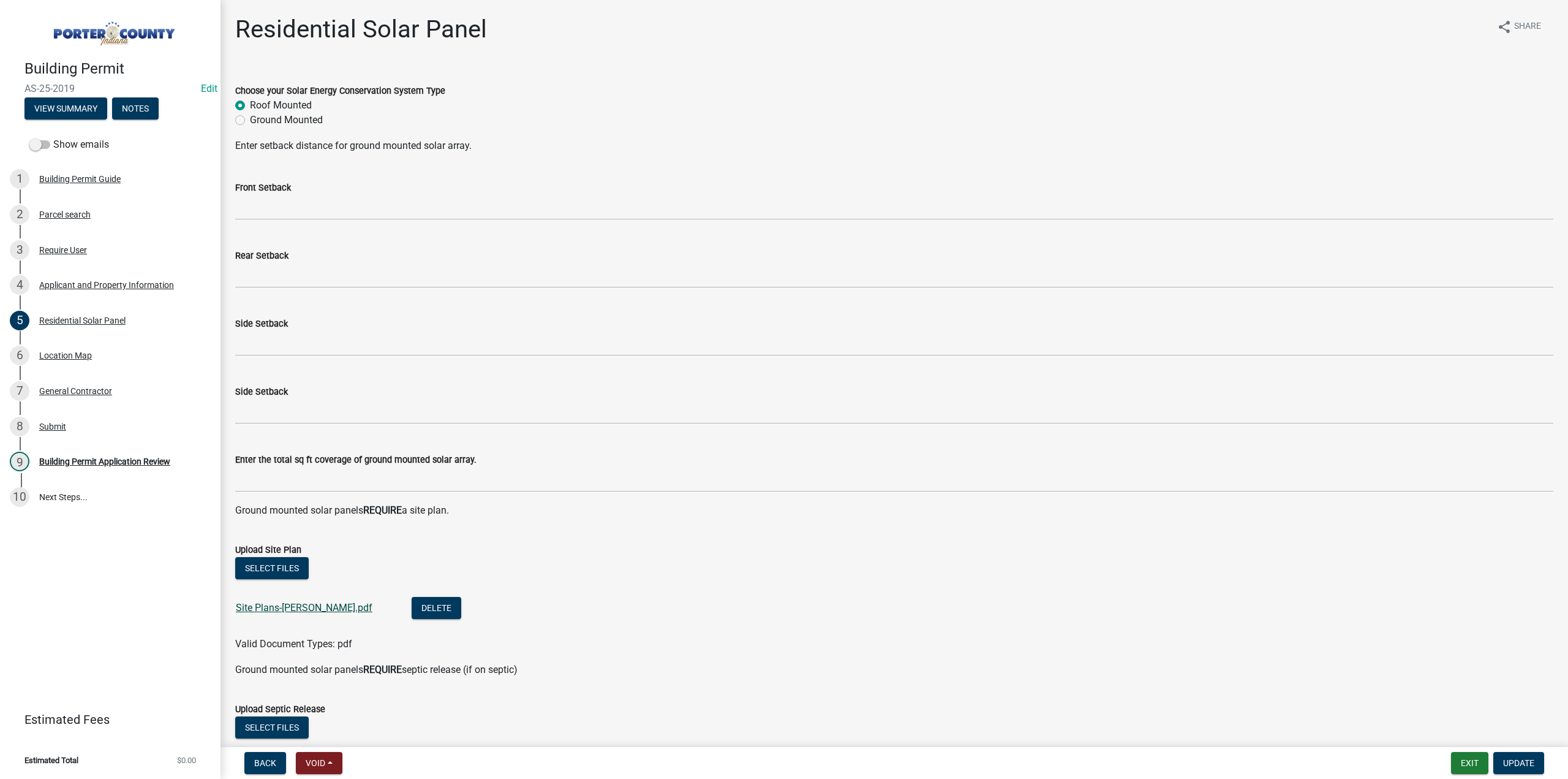
click at [302, 606] on link "Site Plans-[PERSON_NAME].pdf" at bounding box center [304, 607] width 136 height 11
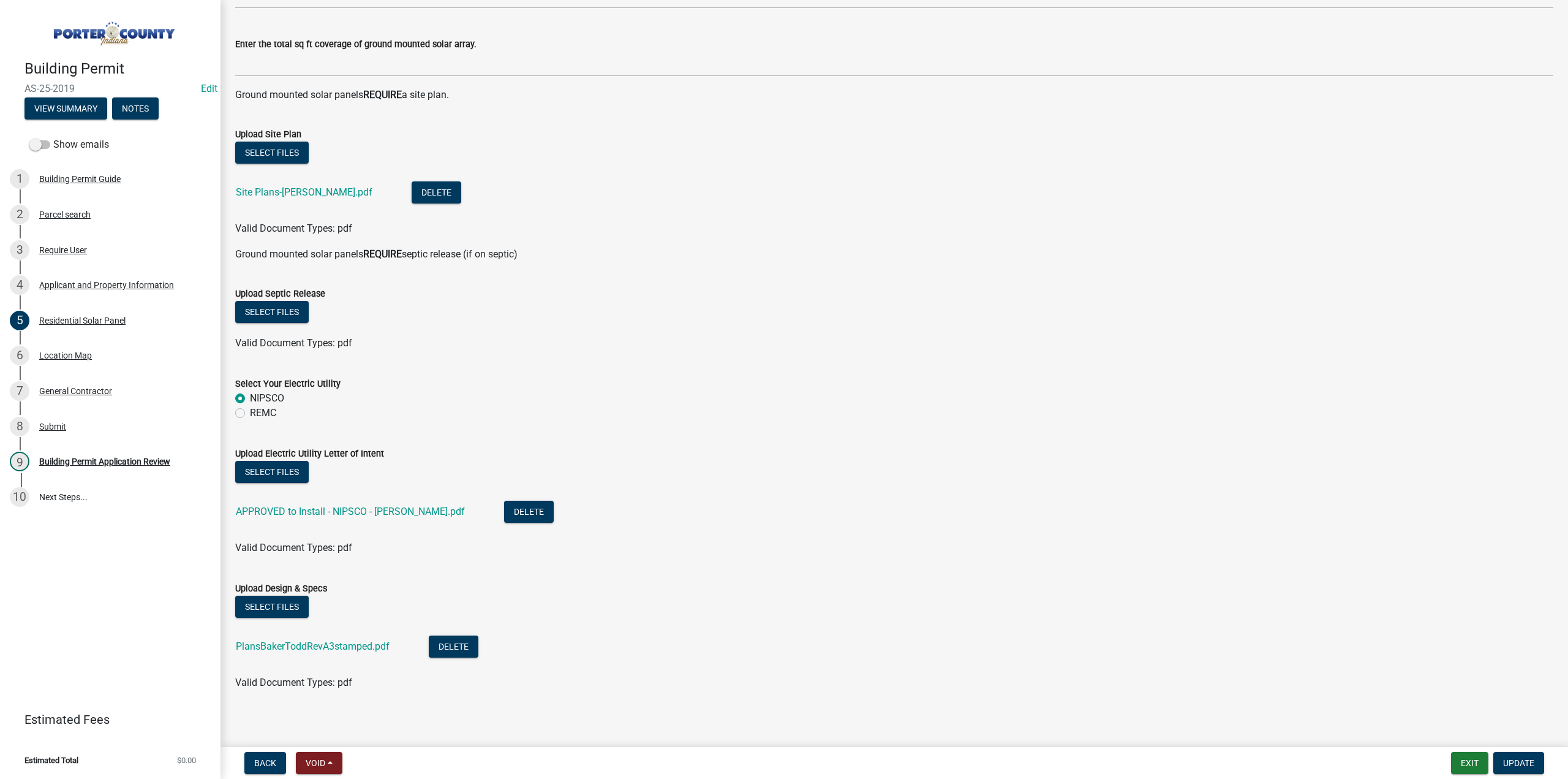
scroll to position [421, 0]
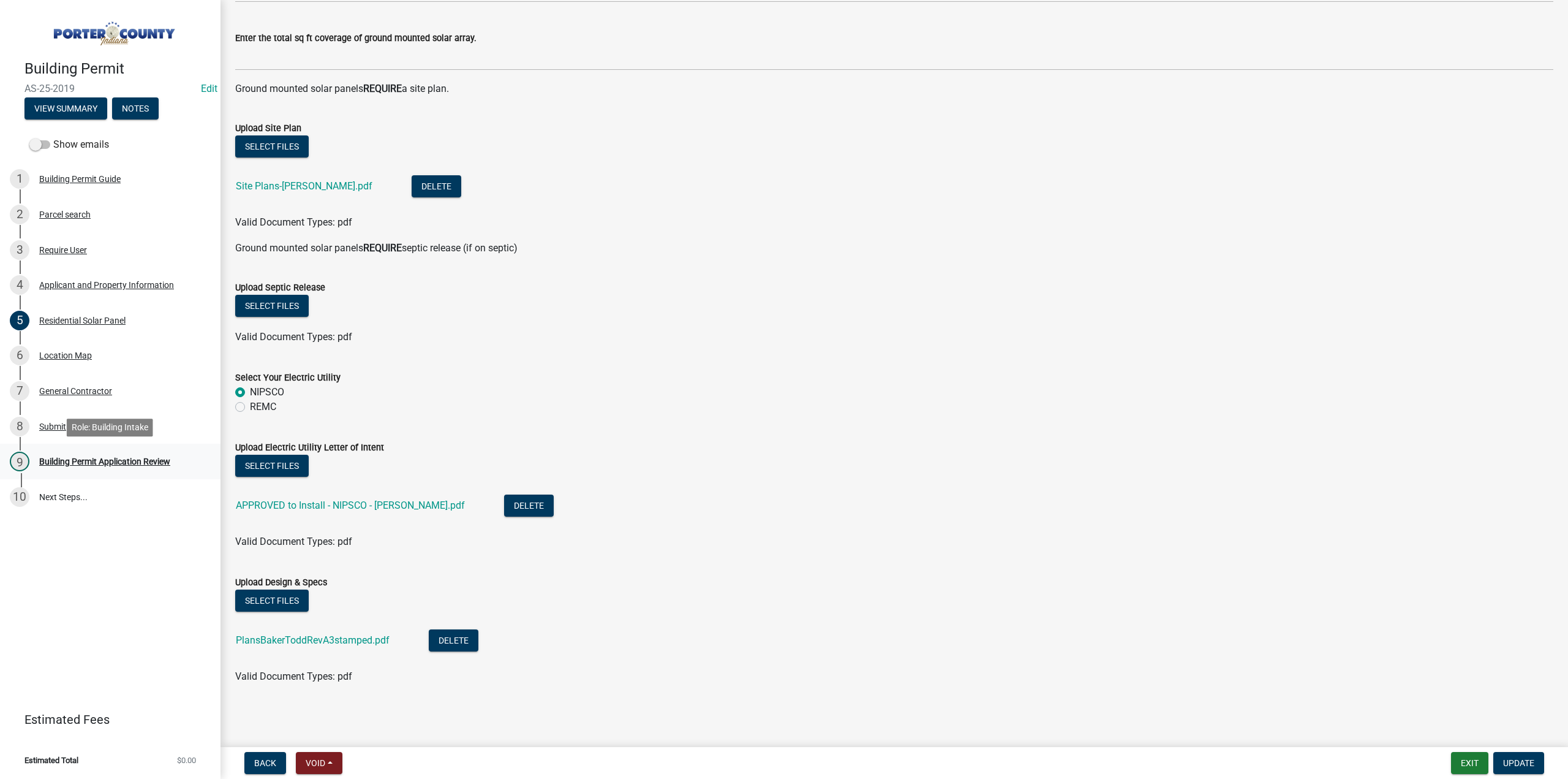
click at [101, 463] on div "Building Permit Application Review" at bounding box center [105, 462] width 131 height 9
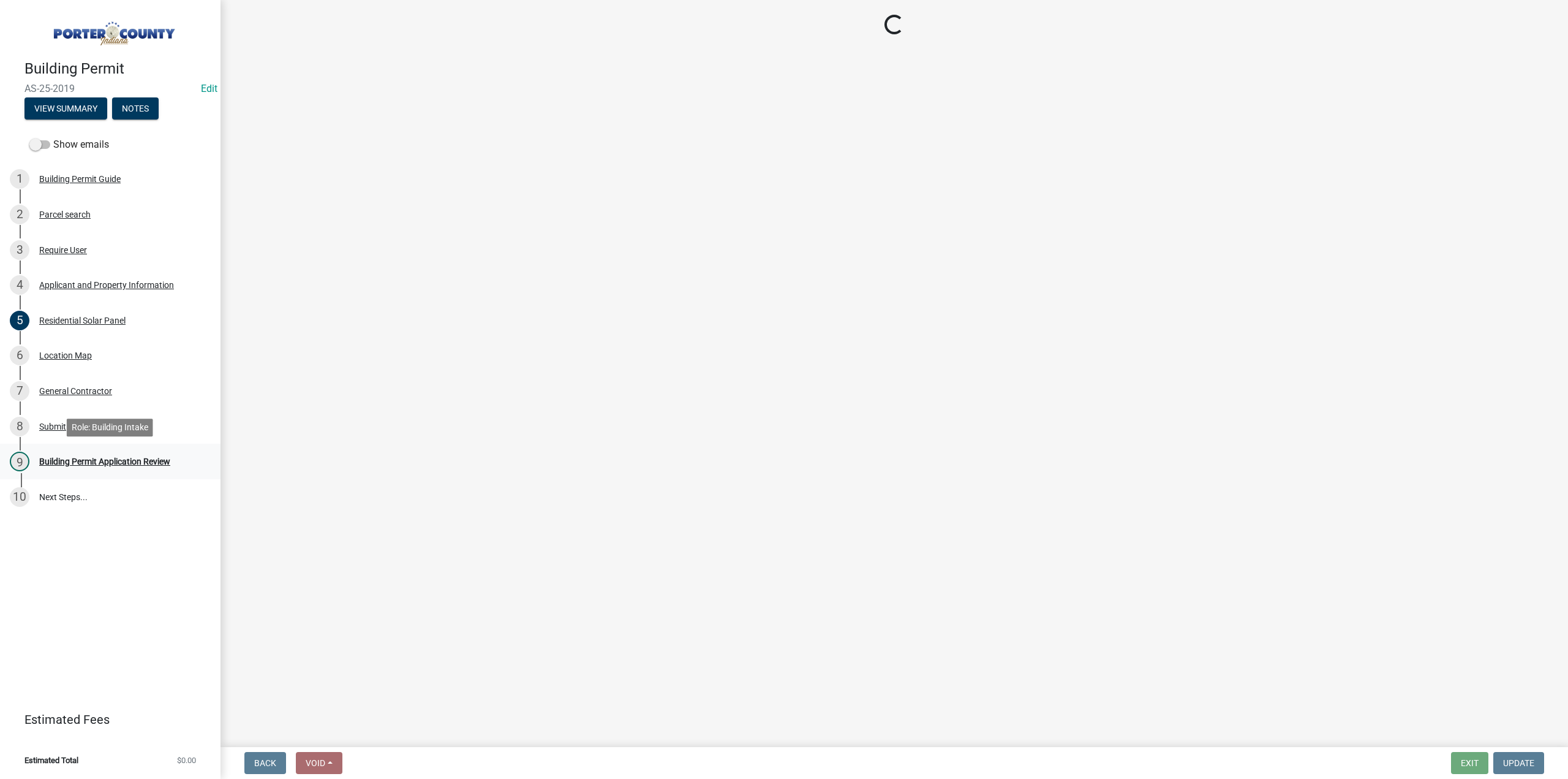
scroll to position [0, 0]
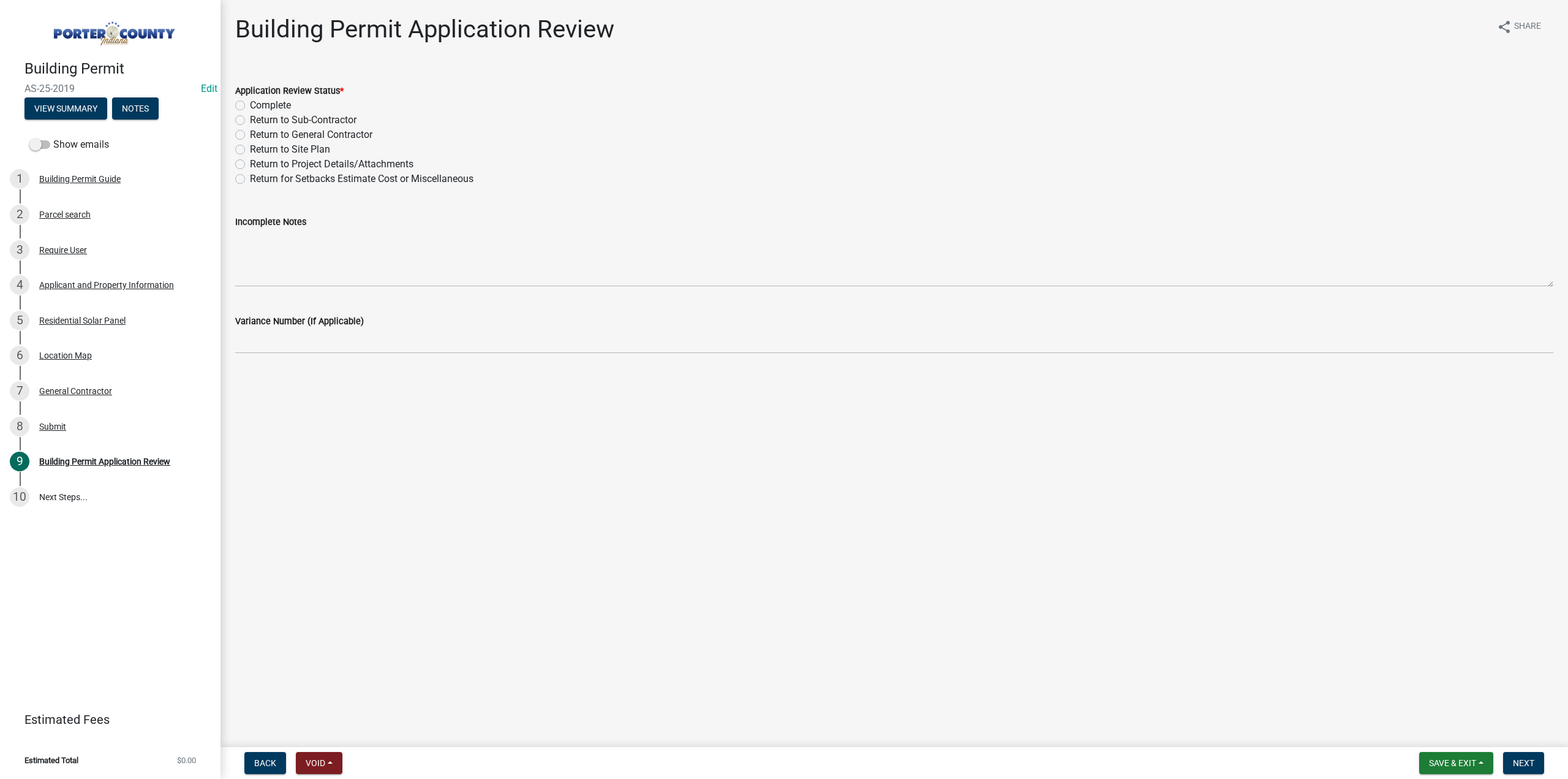
click at [250, 106] on label "Complete" at bounding box center [270, 105] width 41 height 15
click at [250, 106] on input "Complete" at bounding box center [253, 101] width 8 height 8
radio input "true"
click at [1530, 765] on span "Next" at bounding box center [1523, 762] width 22 height 10
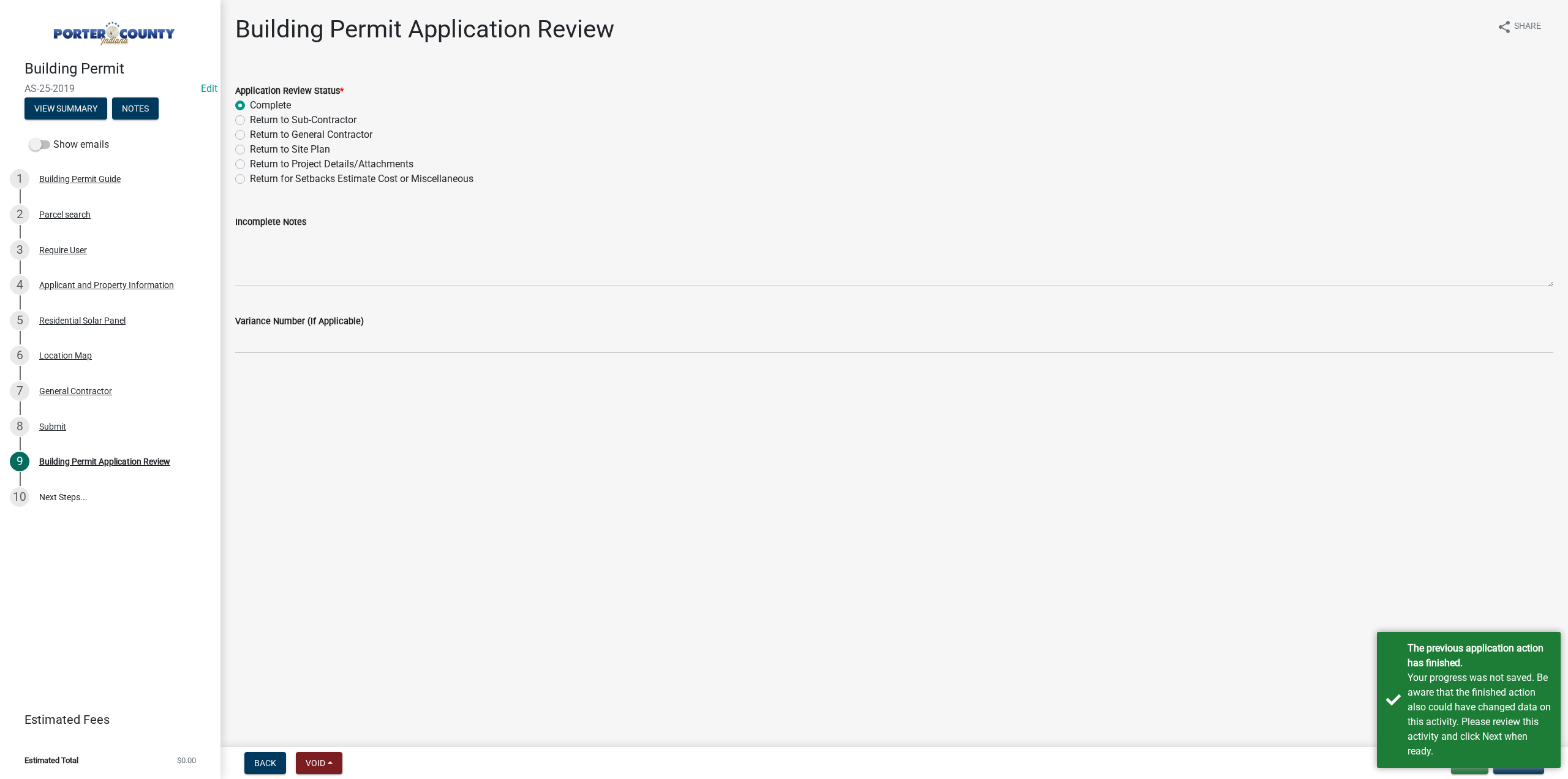
click at [1495, 553] on main "Building Permit Application Review share Share Application Review Status * Comp…" at bounding box center [894, 371] width 1348 height 742
